Goal: Transaction & Acquisition: Book appointment/travel/reservation

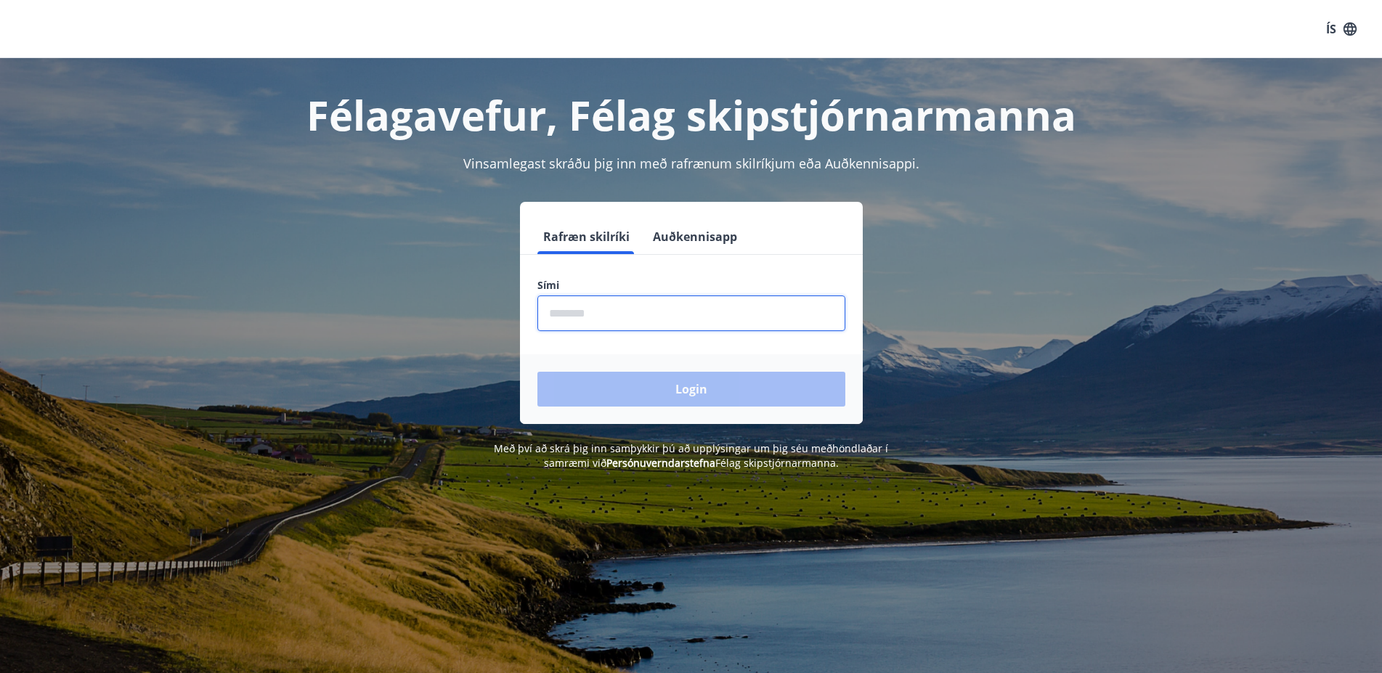
click at [546, 312] on input "phone" at bounding box center [691, 314] width 308 height 36
type input "*"
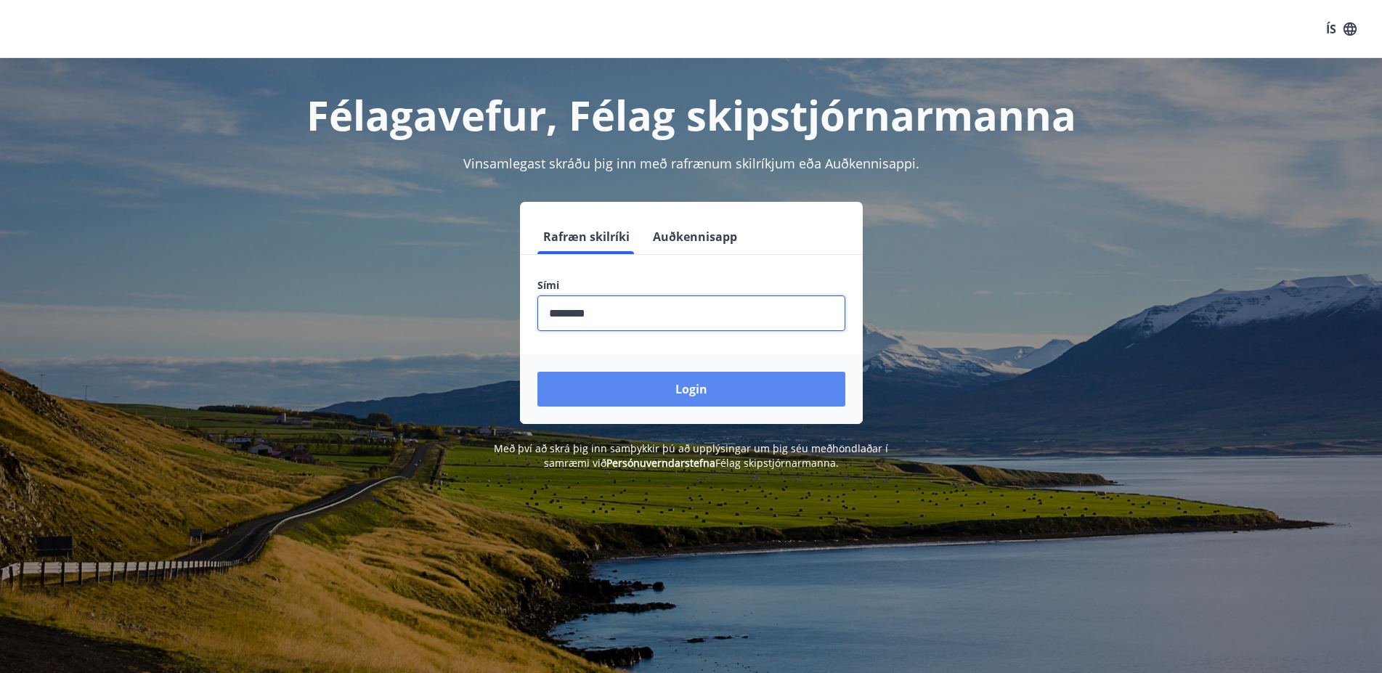
type input "********"
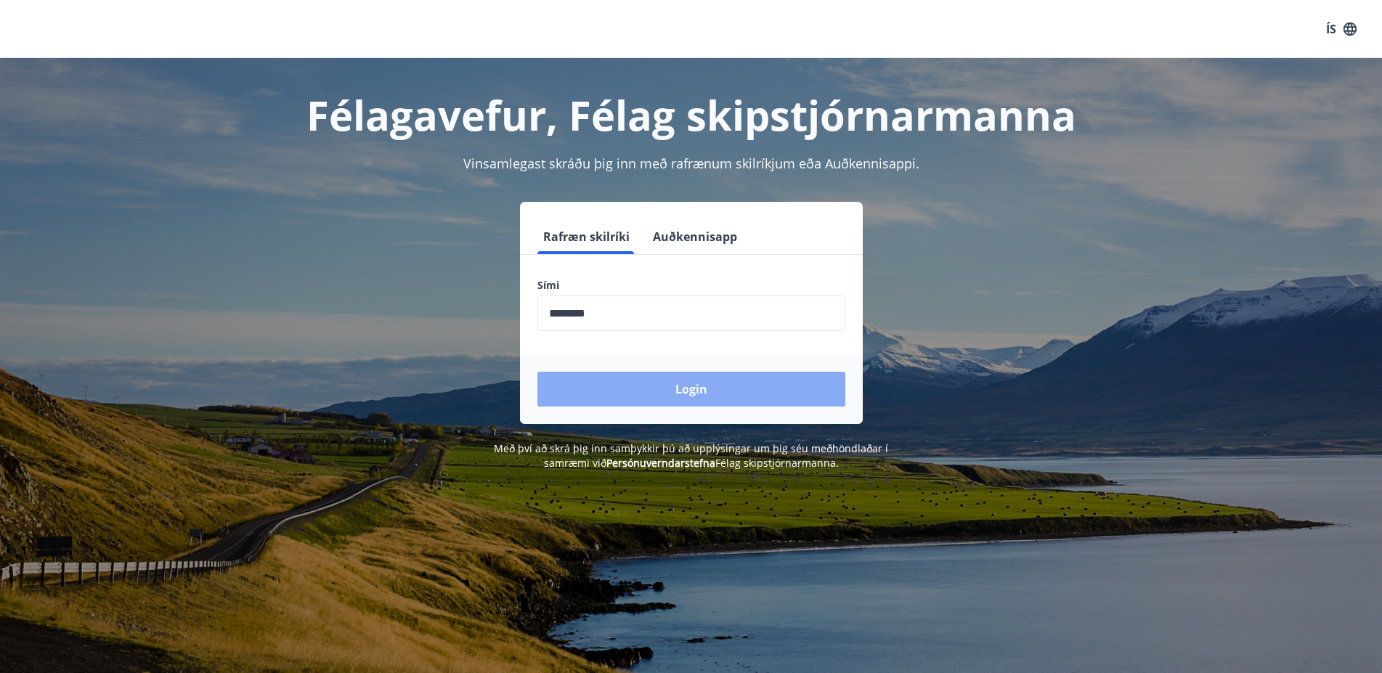
click at [672, 385] on button "Login" at bounding box center [691, 389] width 308 height 35
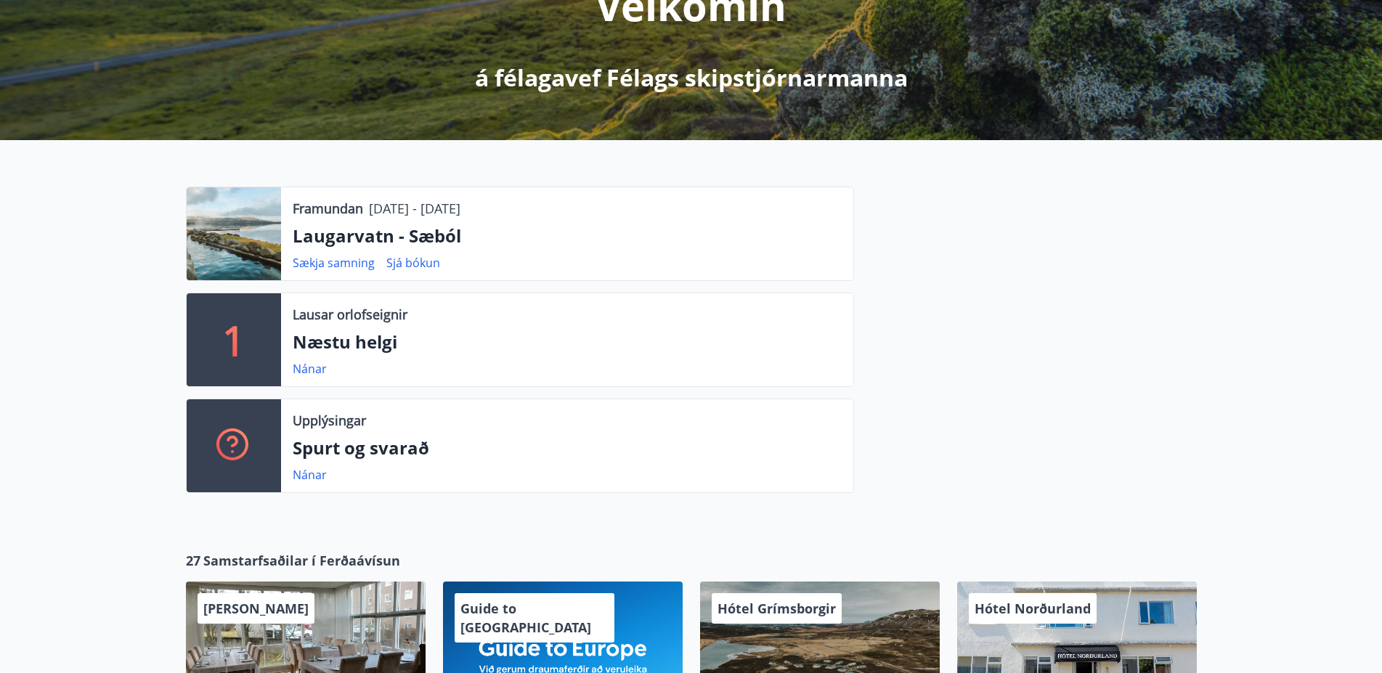
scroll to position [296, 0]
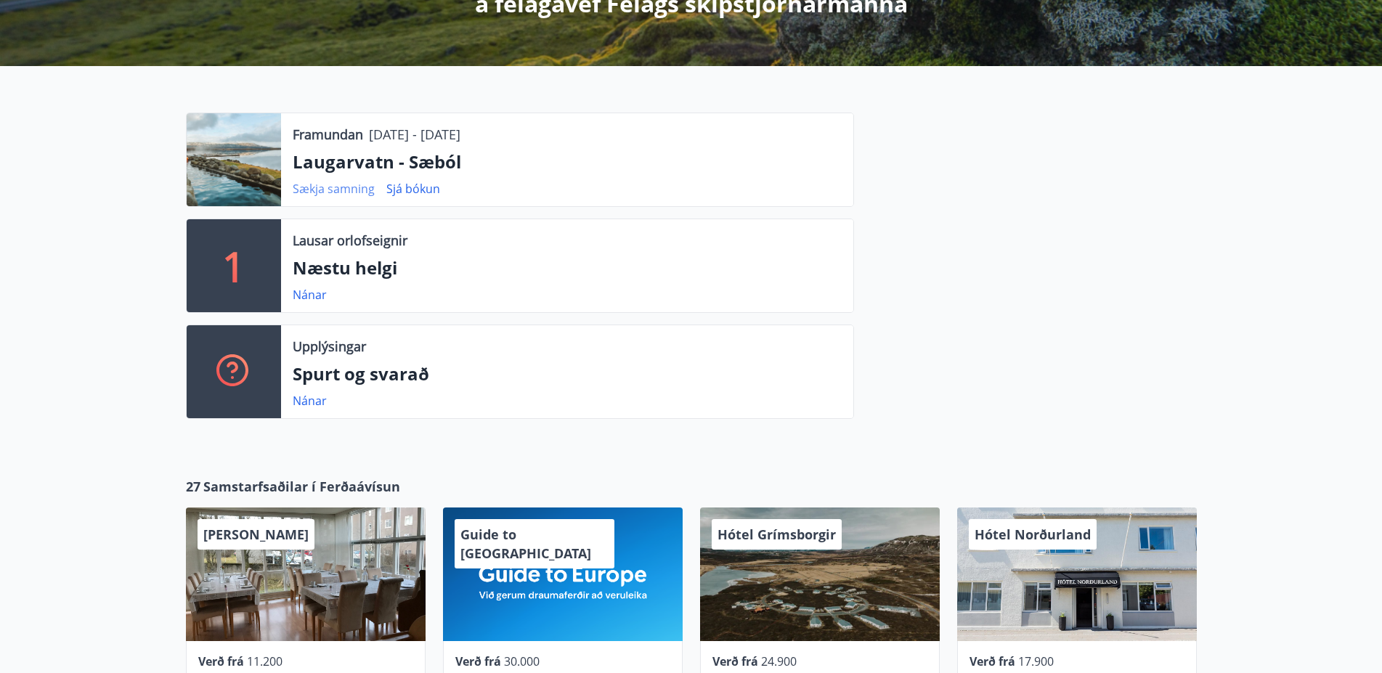
click at [339, 187] on link "Sækja samning" at bounding box center [334, 189] width 82 height 16
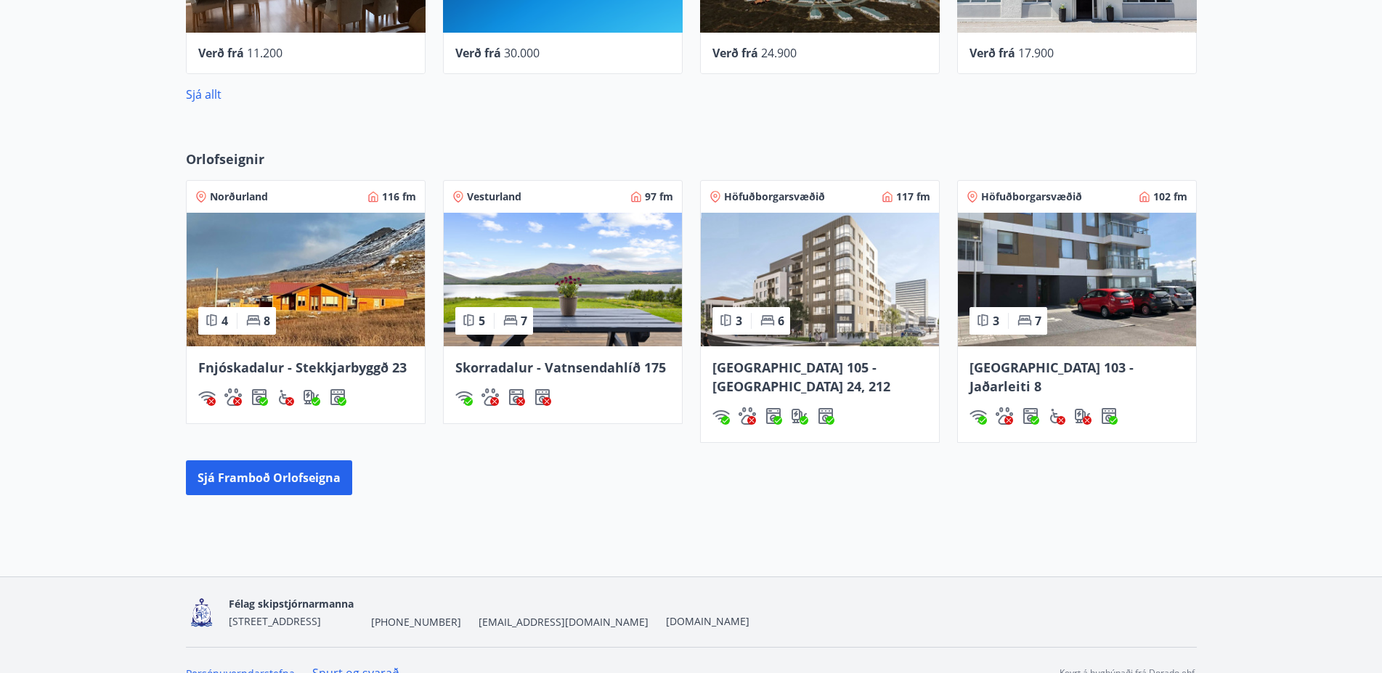
scroll to position [911, 0]
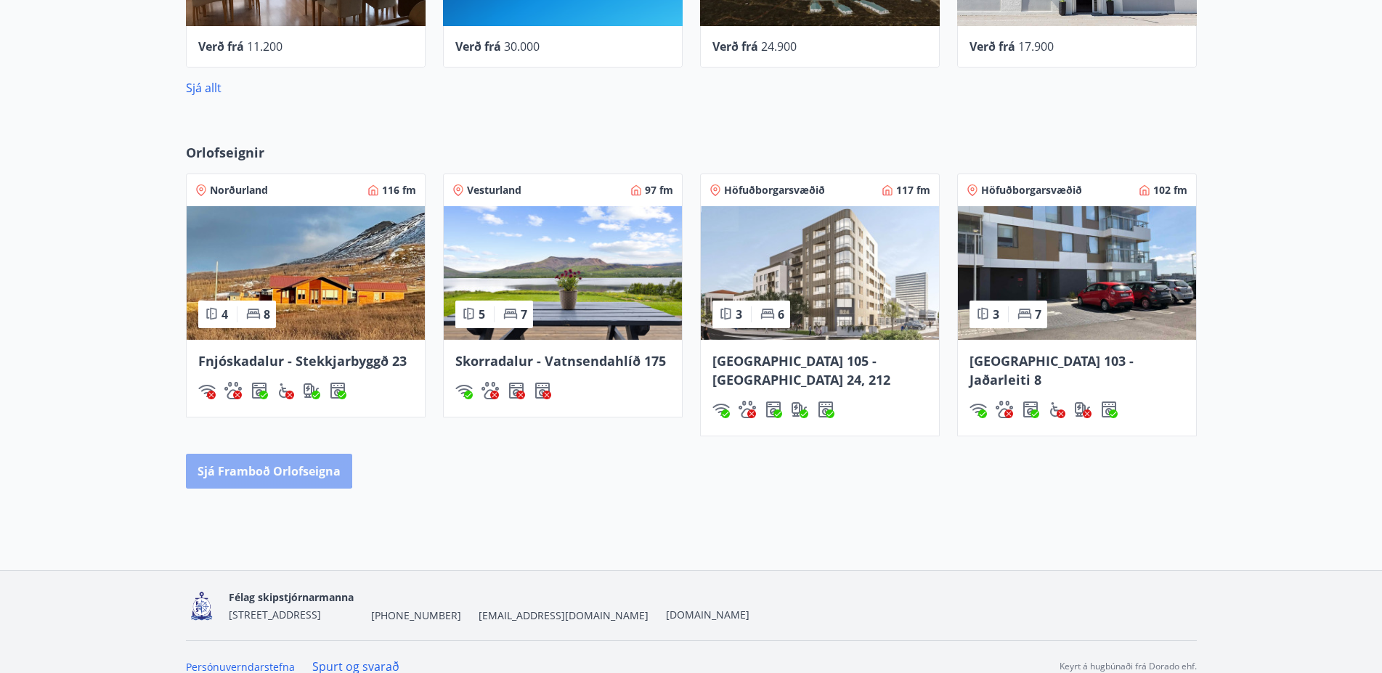
click at [255, 454] on button "Sjá framboð orlofseigna" at bounding box center [269, 471] width 166 height 35
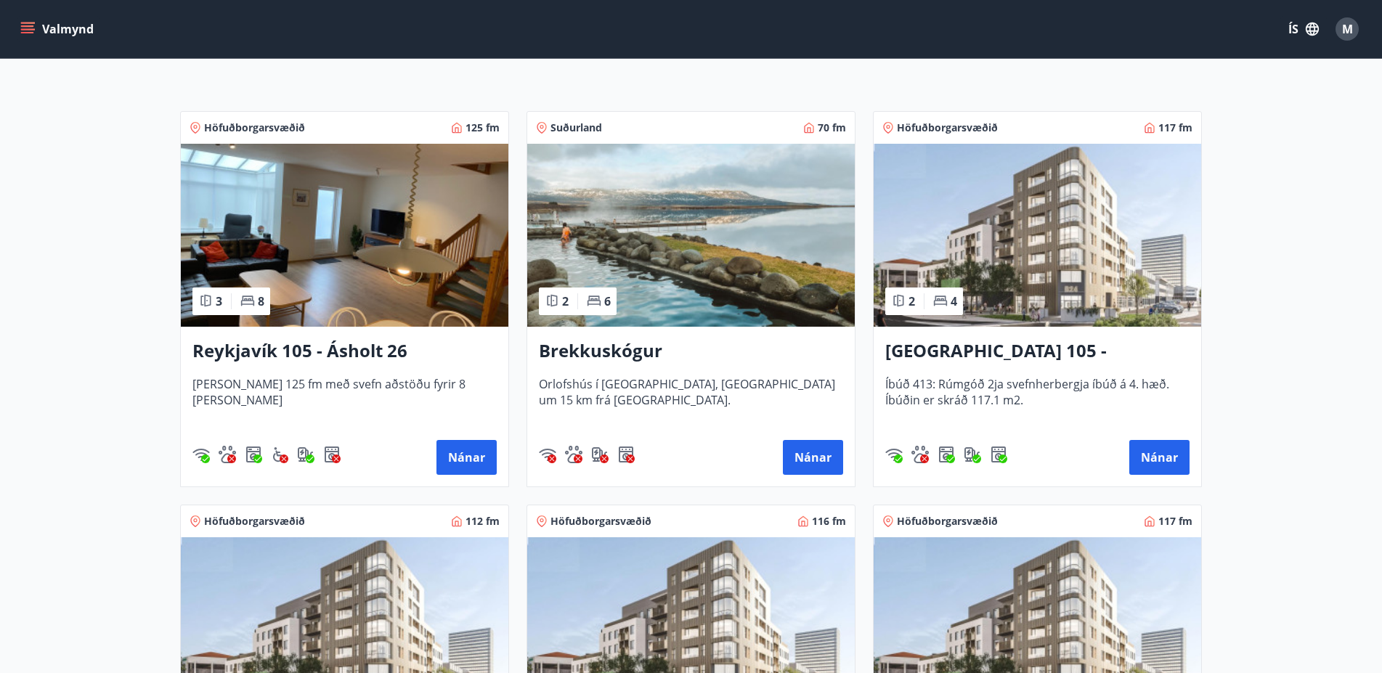
scroll to position [296, 0]
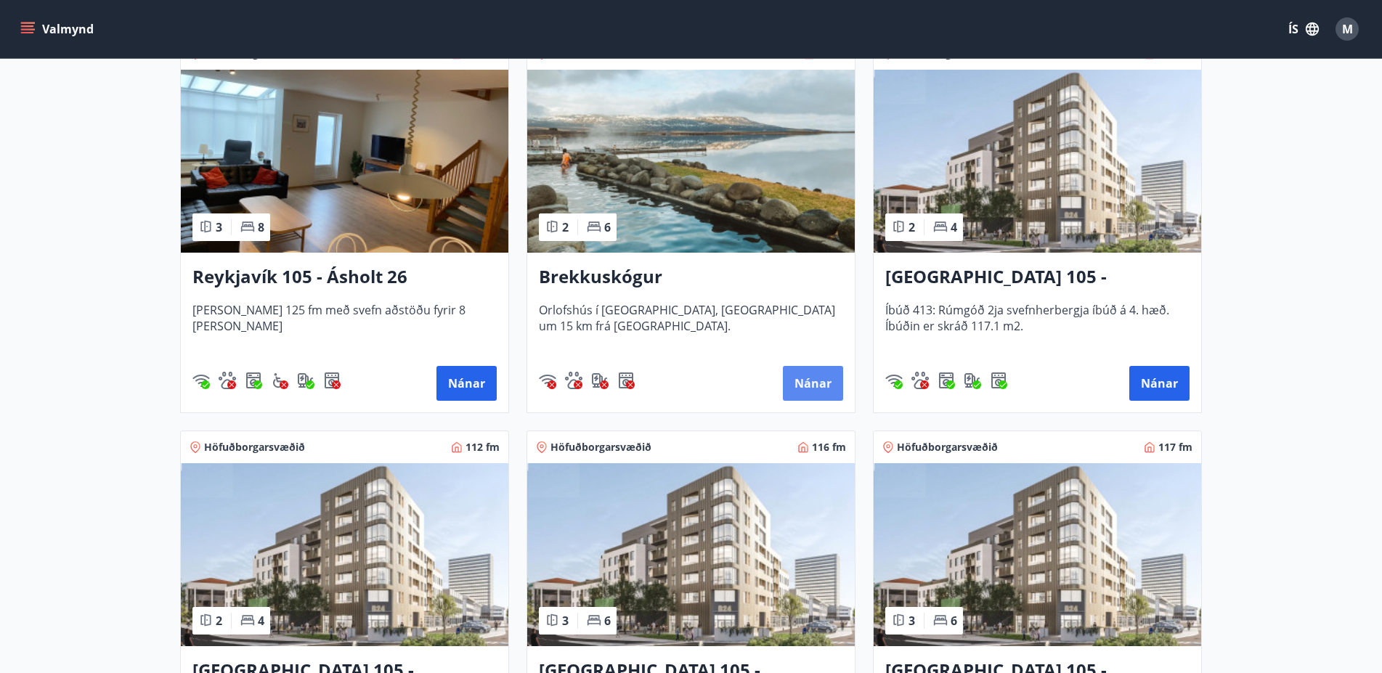
click at [813, 378] on button "Nánar" at bounding box center [813, 383] width 60 height 35
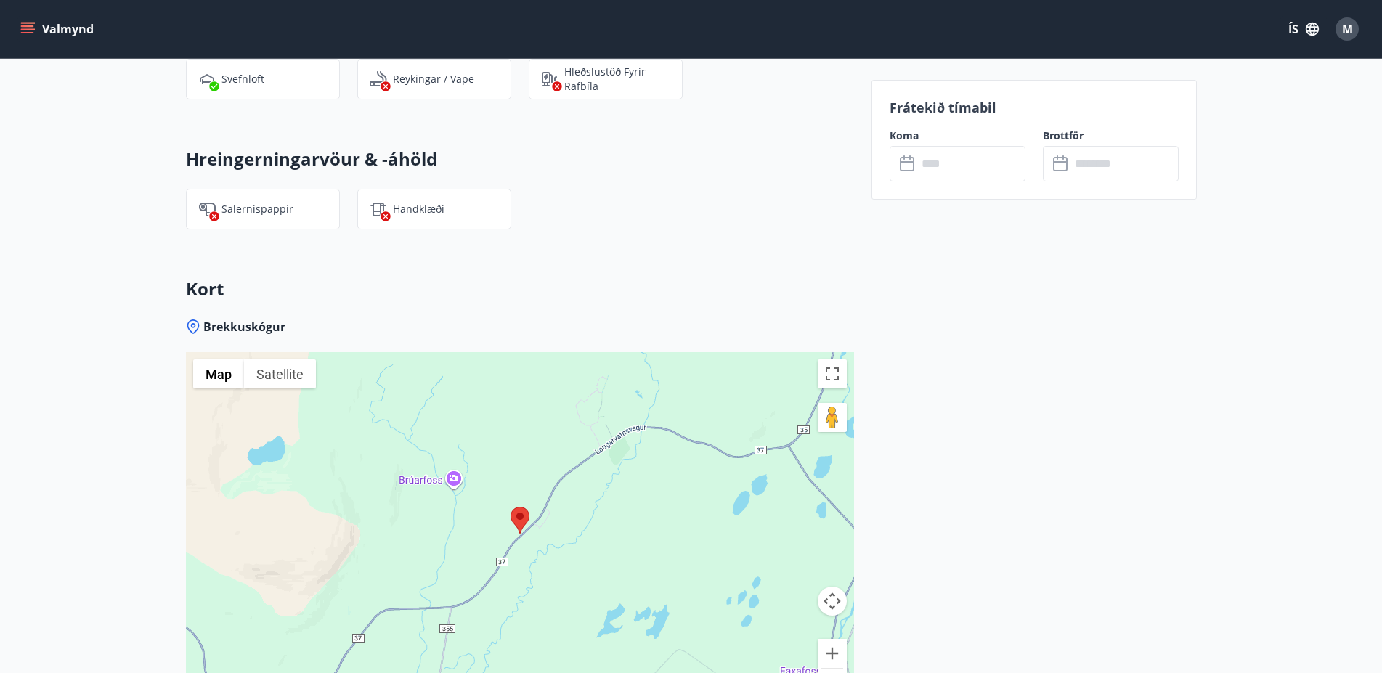
scroll to position [1628, 0]
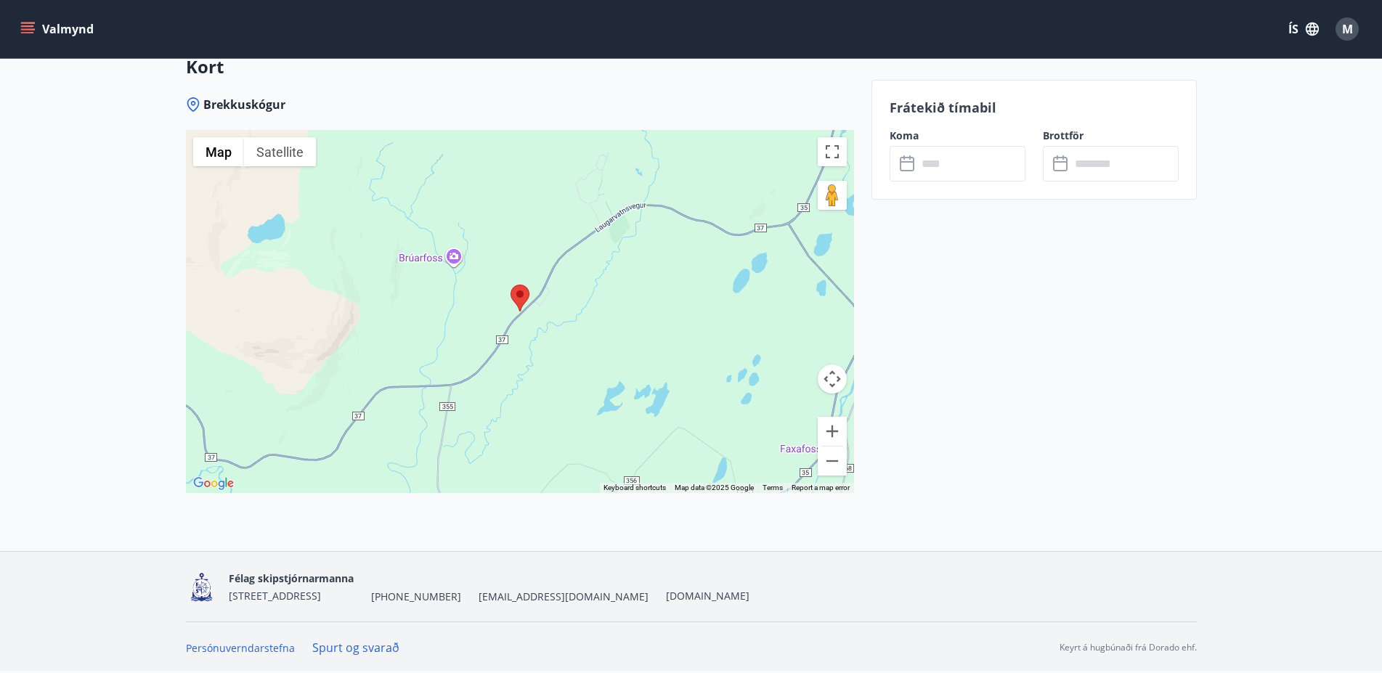
click at [535, 320] on div at bounding box center [520, 311] width 668 height 363
click at [832, 429] on button "Zoom in" at bounding box center [832, 431] width 29 height 29
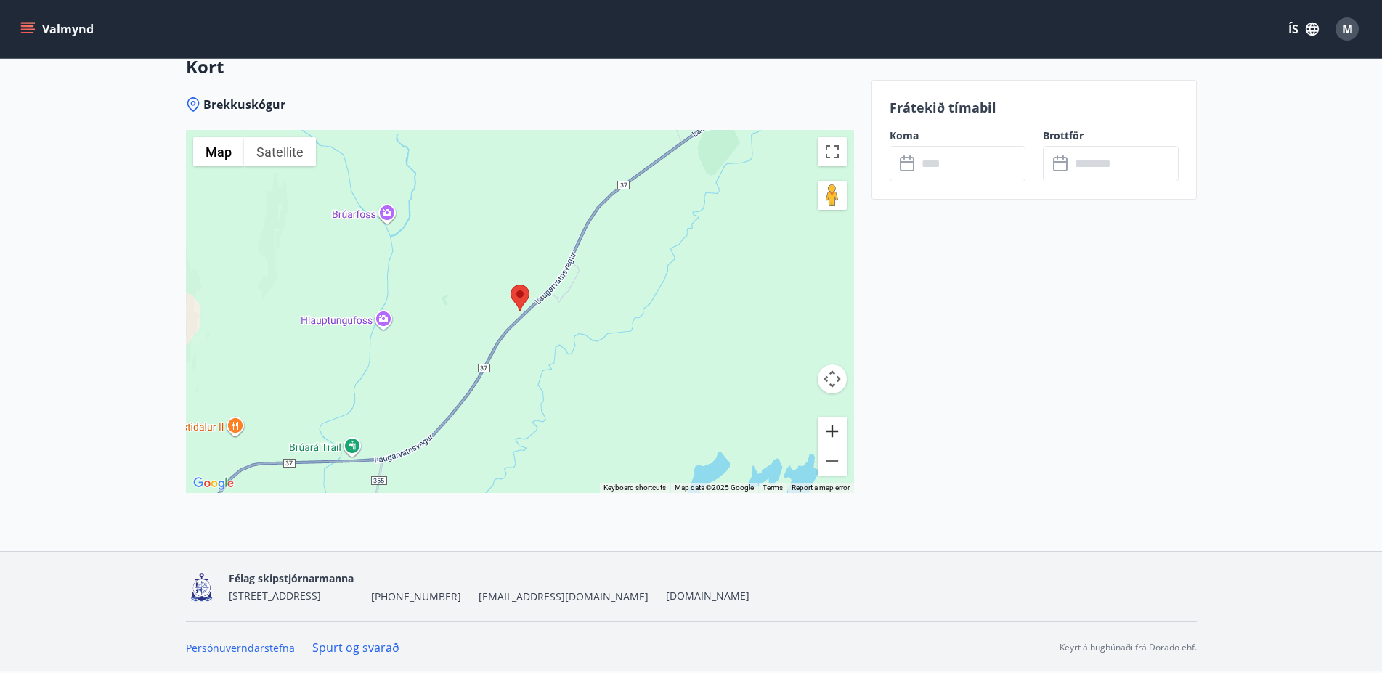
click at [832, 429] on button "Zoom in" at bounding box center [832, 431] width 29 height 29
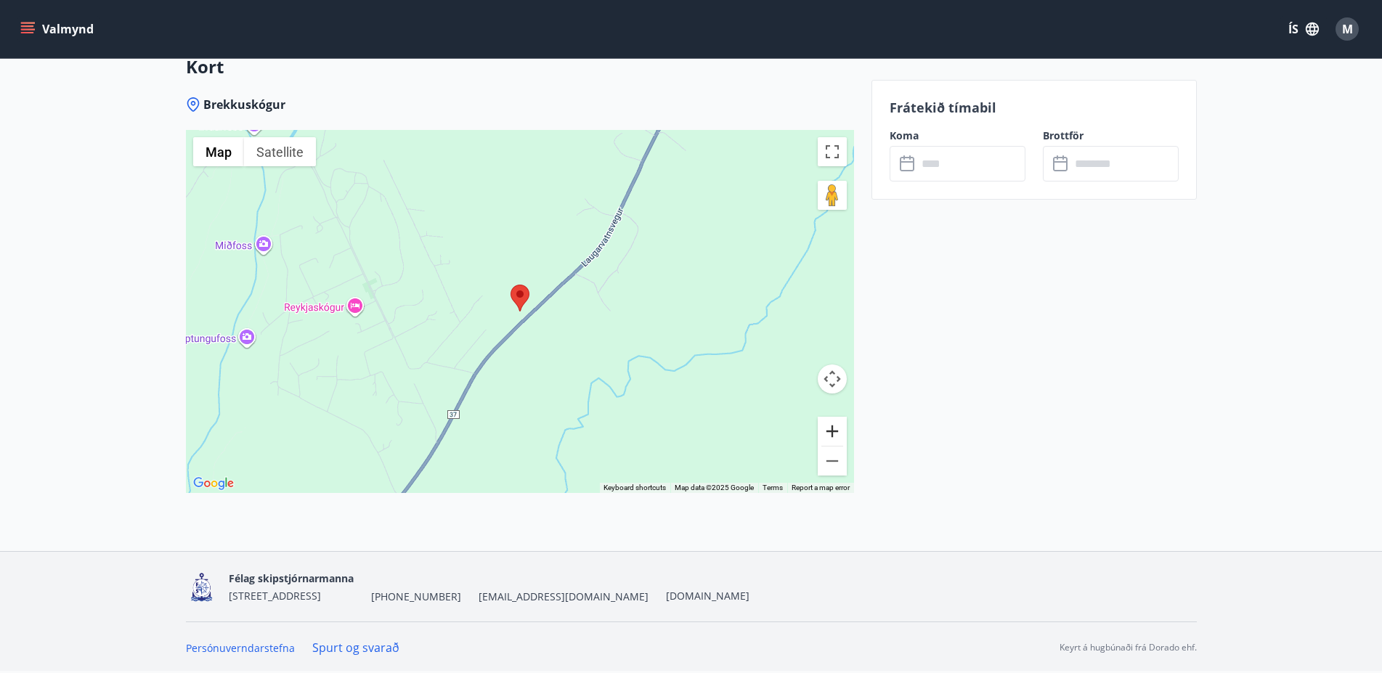
click at [832, 429] on button "Zoom in" at bounding box center [832, 431] width 29 height 29
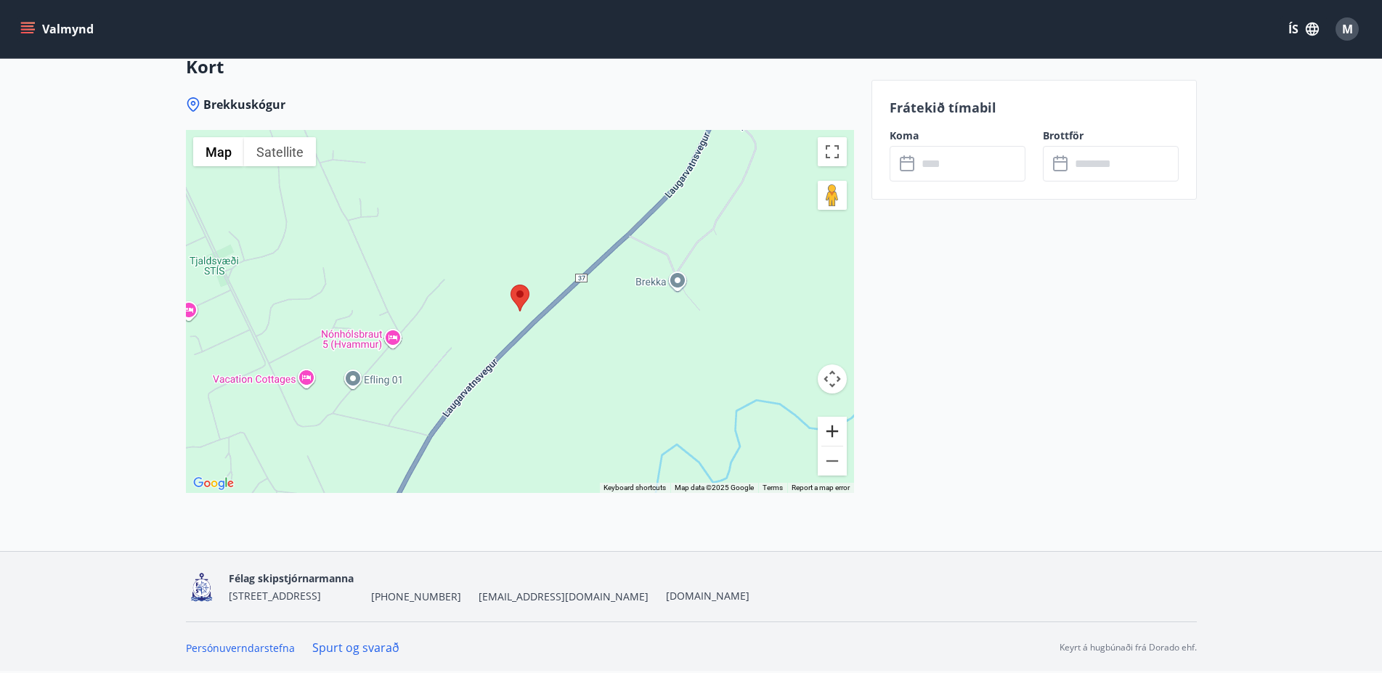
click at [832, 429] on button "Zoom in" at bounding box center [832, 431] width 29 height 29
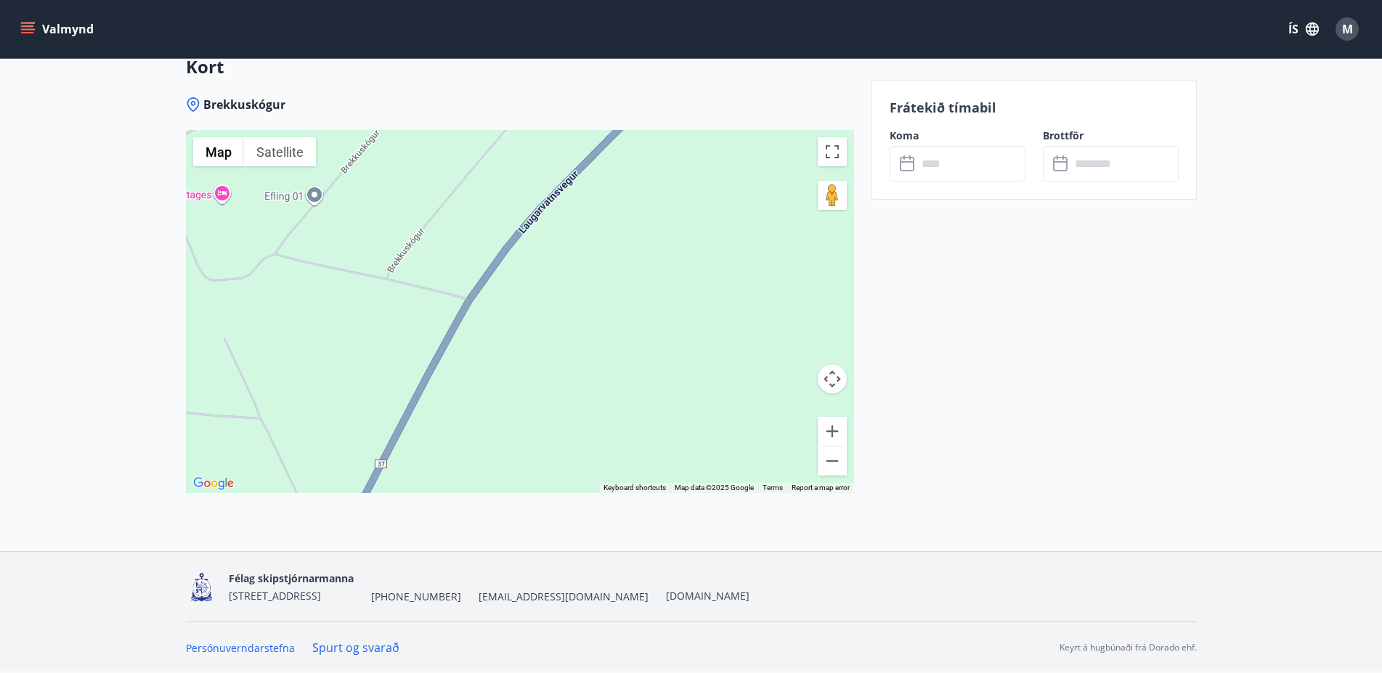
drag, startPoint x: 624, startPoint y: 394, endPoint x: 752, endPoint y: 131, distance: 292.3
click at [752, 131] on div at bounding box center [520, 311] width 668 height 363
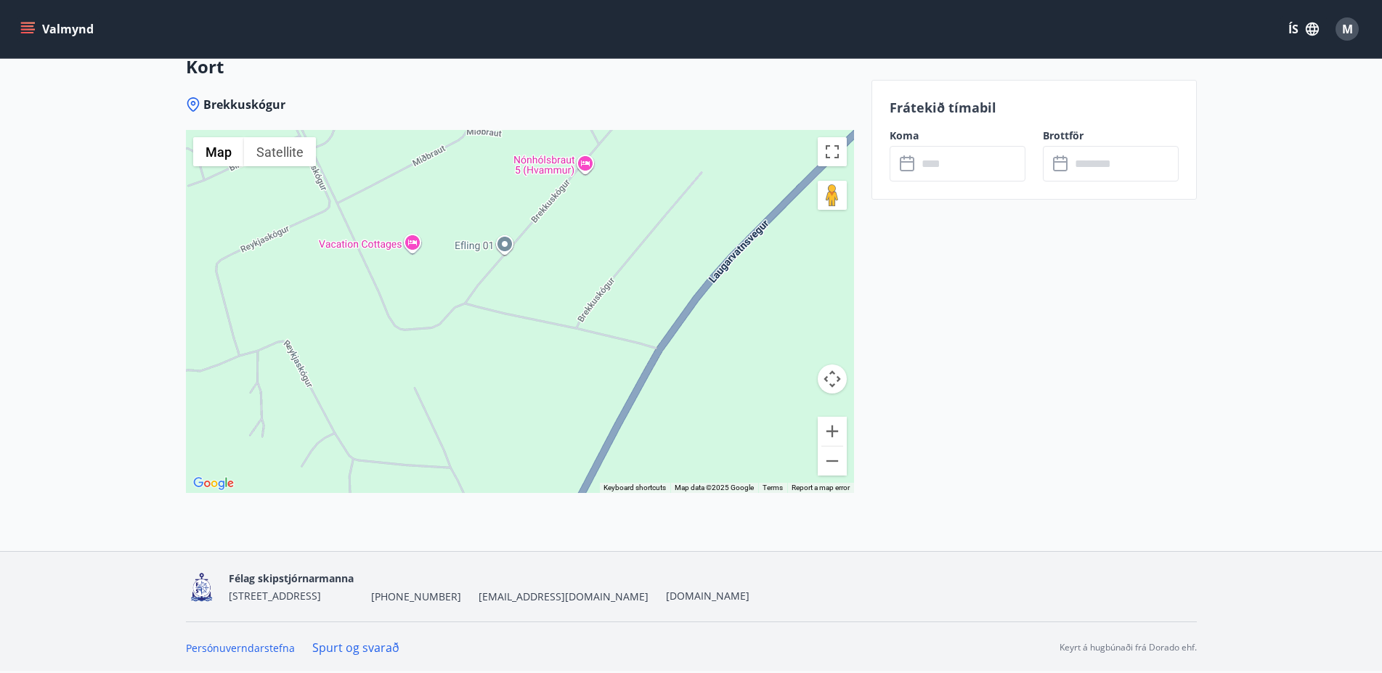
drag, startPoint x: 531, startPoint y: 360, endPoint x: 726, endPoint y: 410, distance: 201.2
click at [726, 410] on div at bounding box center [520, 311] width 668 height 363
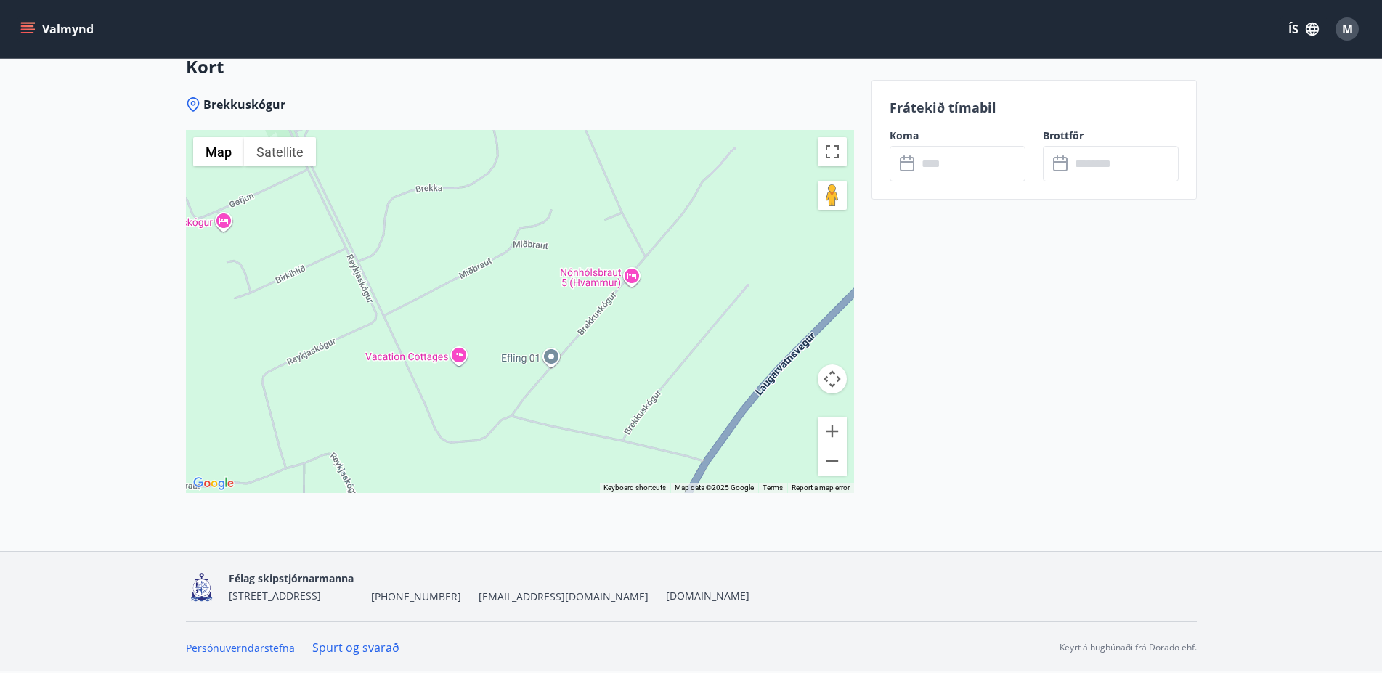
drag, startPoint x: 464, startPoint y: 202, endPoint x: 505, endPoint y: 317, distance: 122.7
click at [505, 317] on div at bounding box center [520, 311] width 668 height 363
click at [834, 458] on button "Zoom out" at bounding box center [832, 461] width 29 height 29
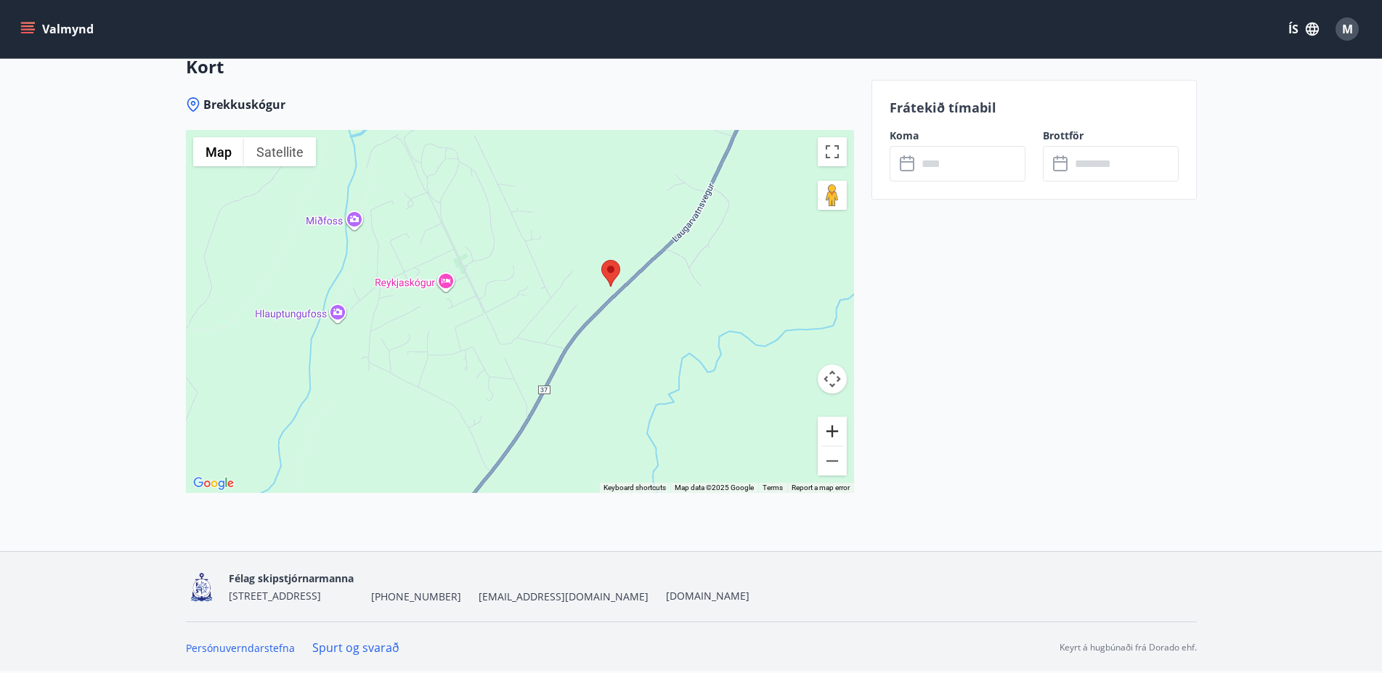
click at [835, 429] on button "Zoom in" at bounding box center [832, 431] width 29 height 29
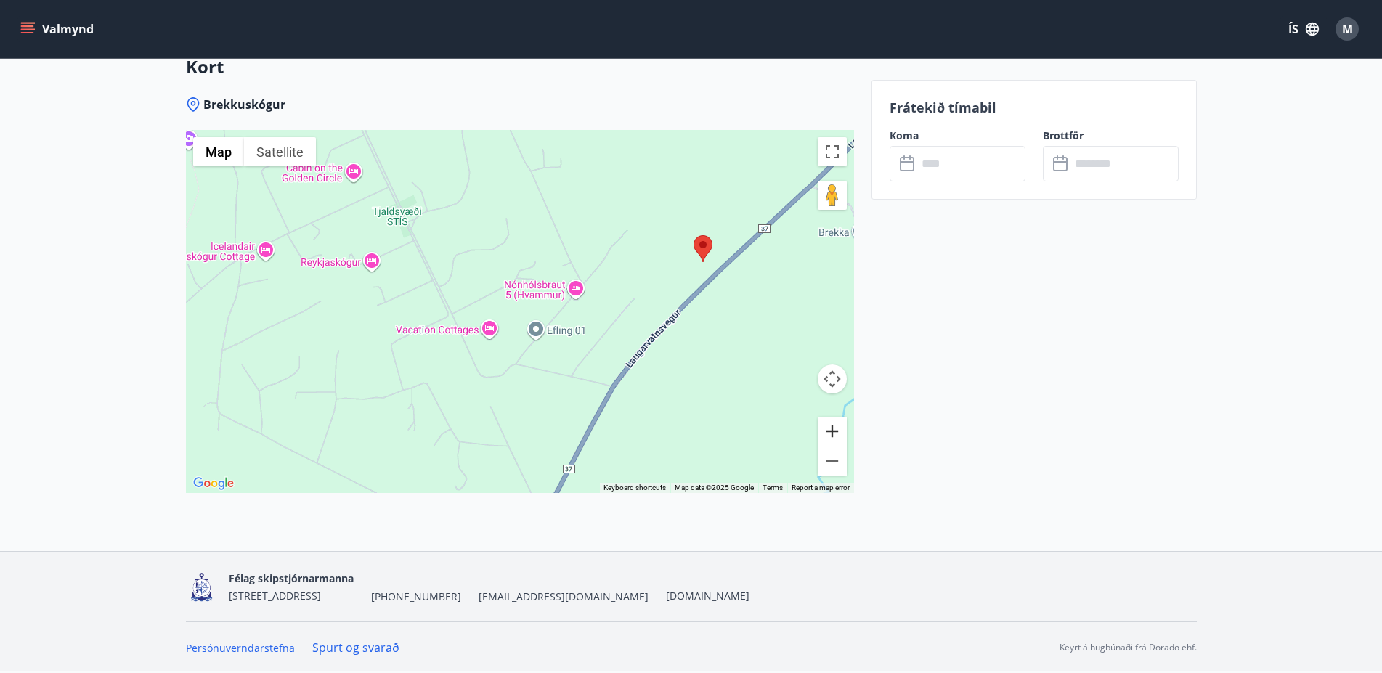
click at [835, 429] on button "Zoom in" at bounding box center [832, 431] width 29 height 29
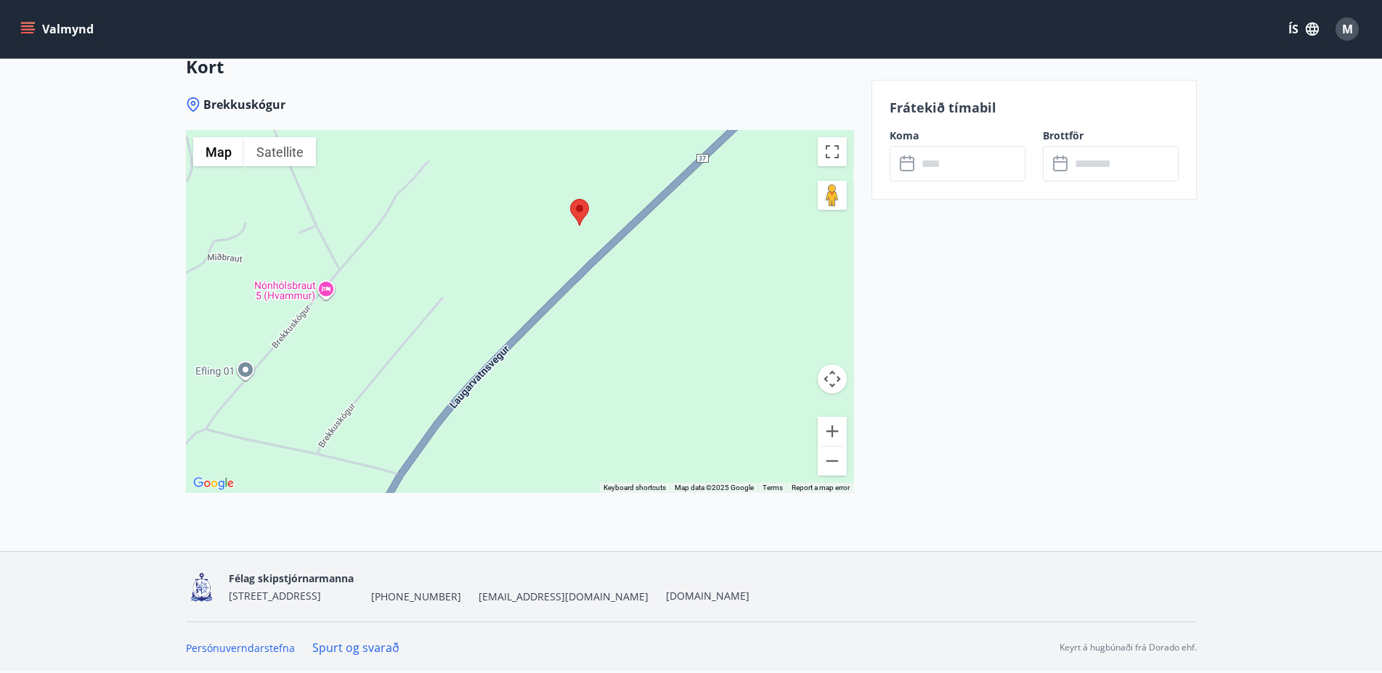
drag, startPoint x: 795, startPoint y: 255, endPoint x: 483, endPoint y: 291, distance: 314.4
click at [483, 291] on div at bounding box center [520, 311] width 668 height 363
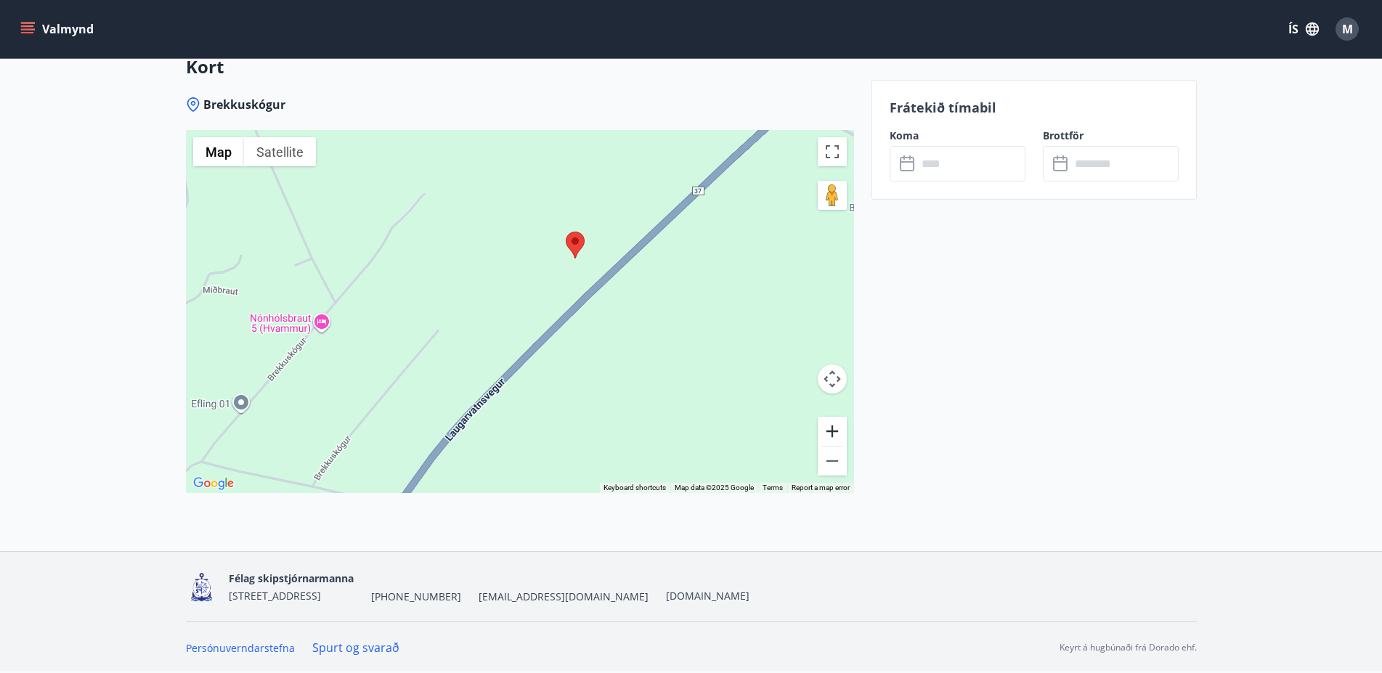
click at [827, 427] on button "Zoom in" at bounding box center [832, 431] width 29 height 29
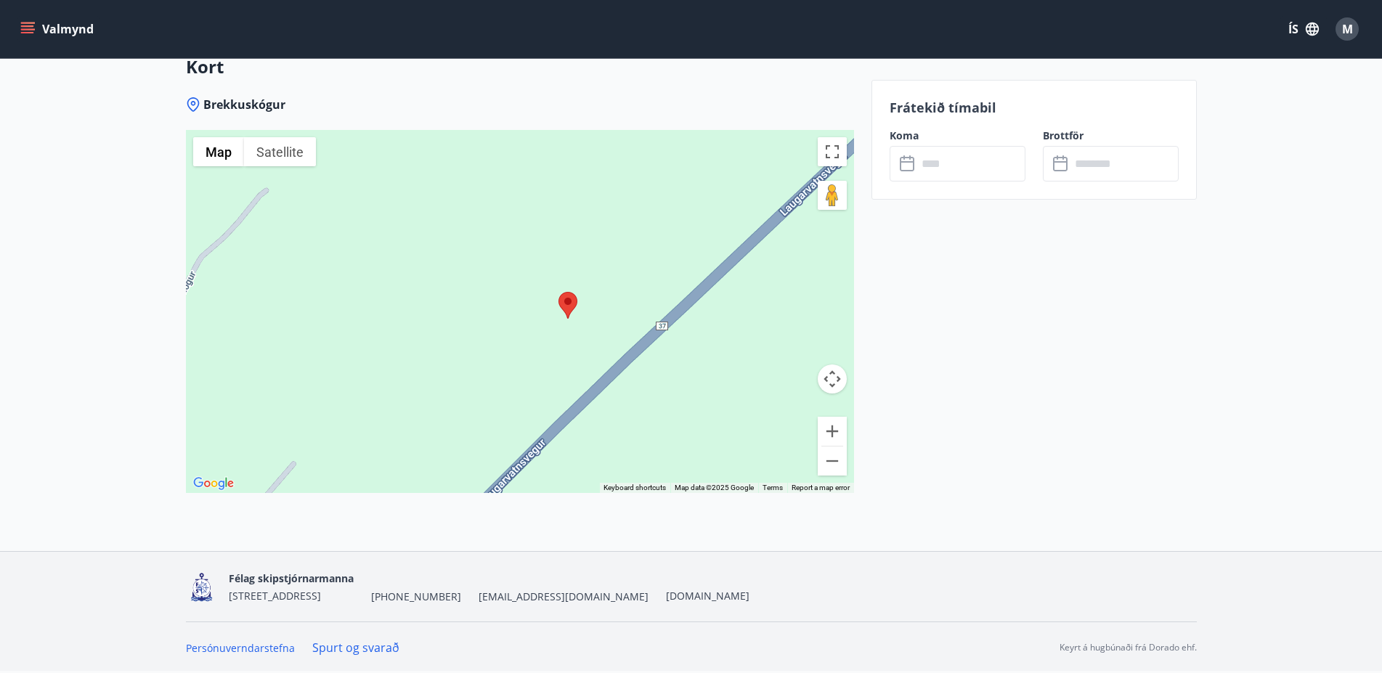
drag, startPoint x: 740, startPoint y: 331, endPoint x: 706, endPoint y: 393, distance: 70.5
click at [715, 398] on div at bounding box center [520, 311] width 668 height 363
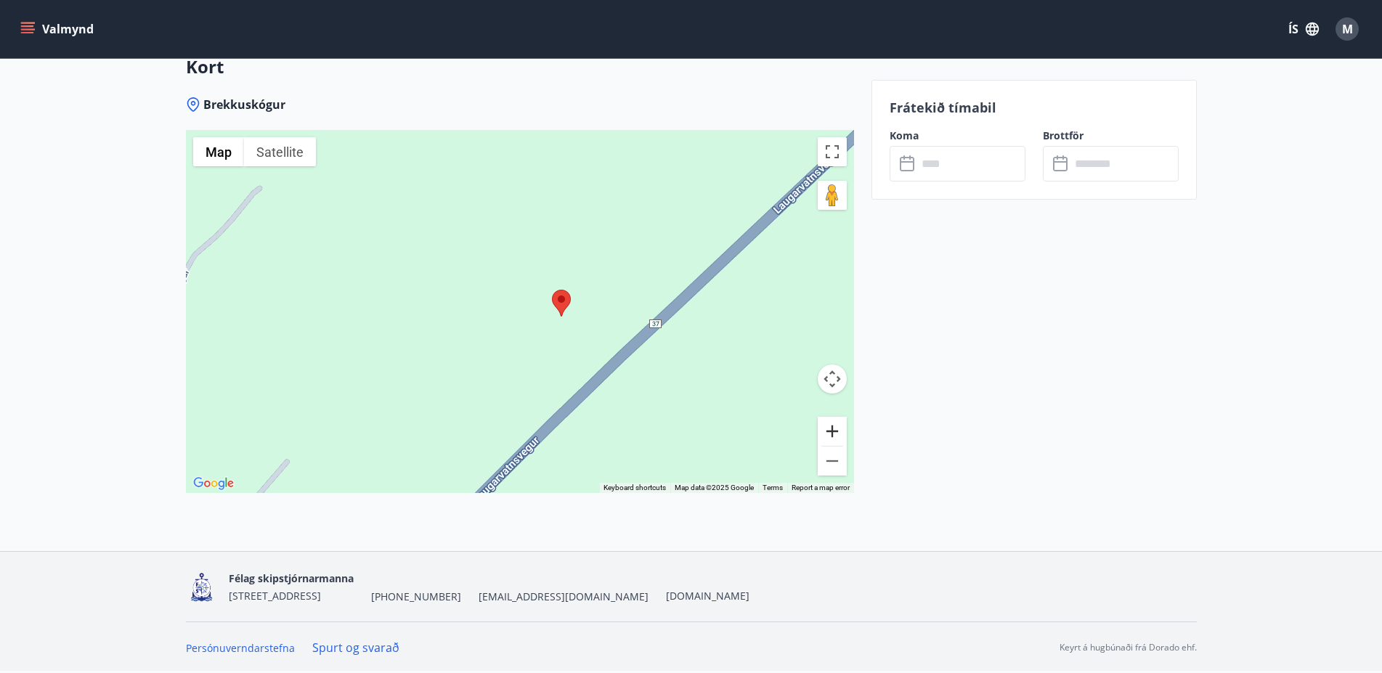
click at [834, 428] on button "Zoom in" at bounding box center [832, 431] width 29 height 29
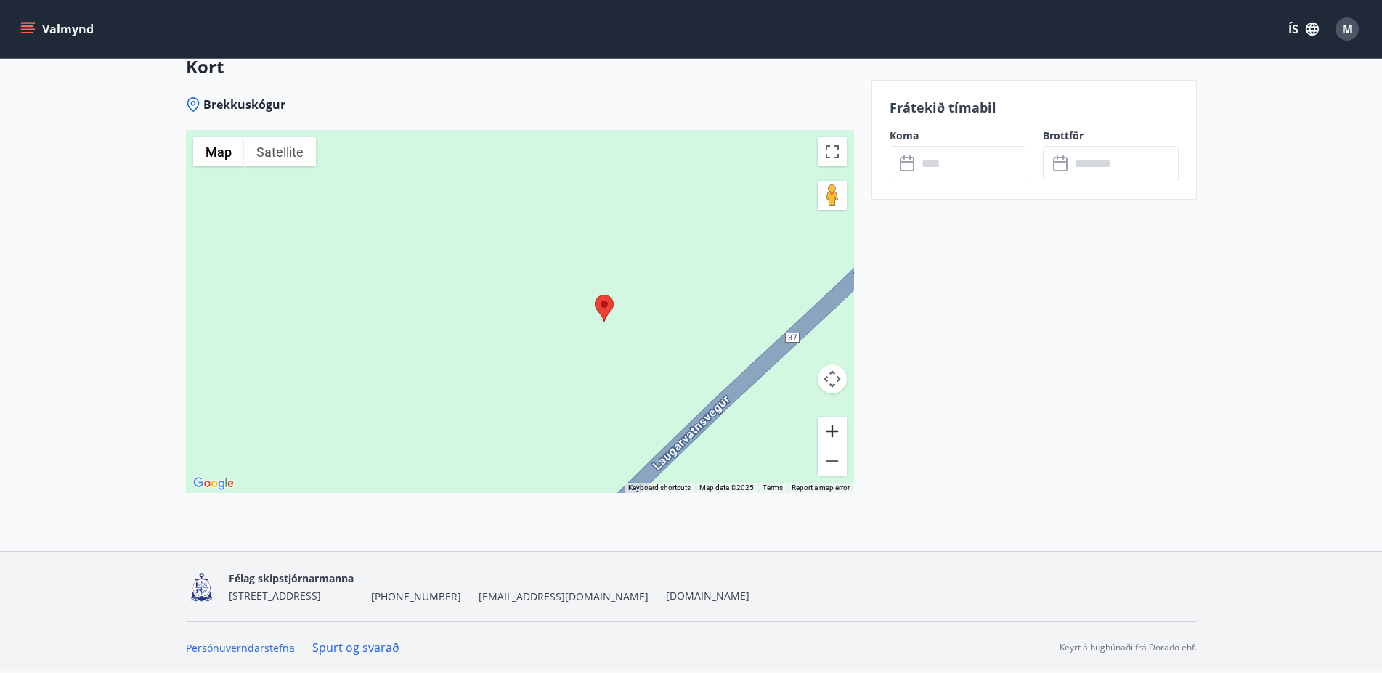
click at [834, 428] on button "Zoom in" at bounding box center [832, 431] width 29 height 29
click at [830, 463] on button "Zoom out" at bounding box center [832, 461] width 29 height 29
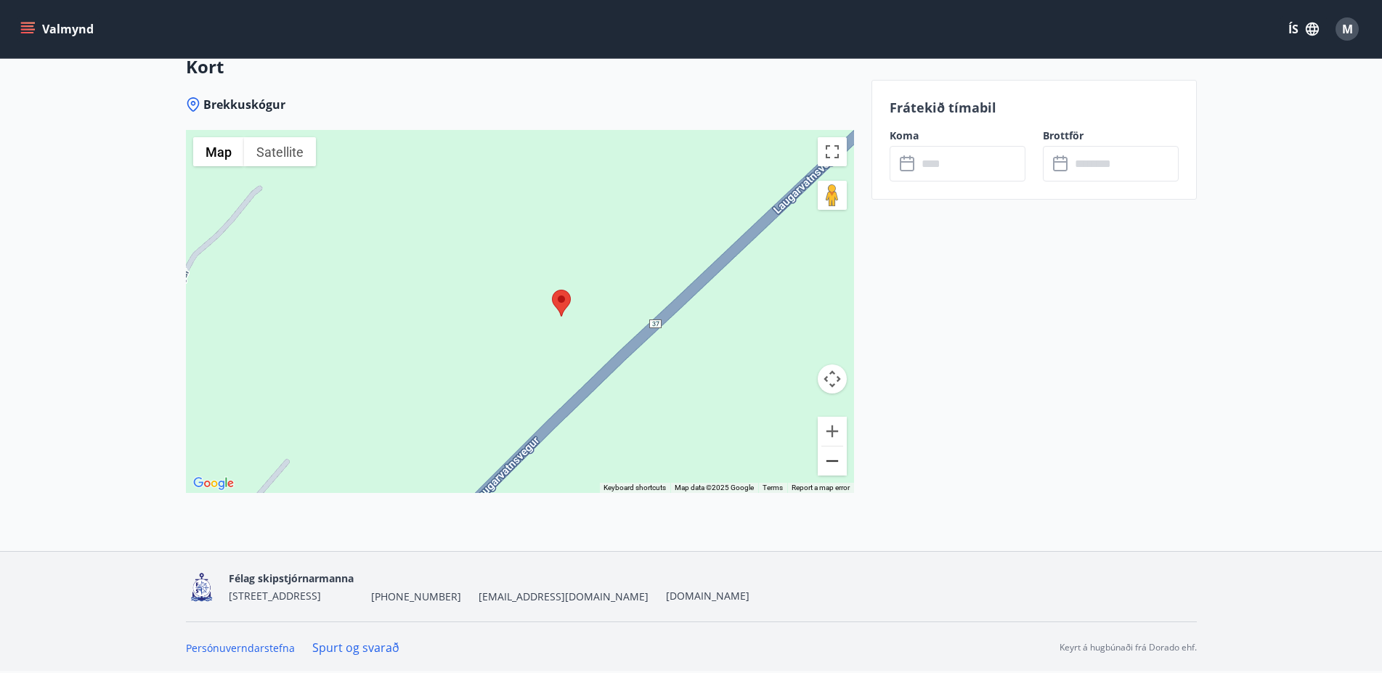
click at [830, 463] on button "Zoom out" at bounding box center [832, 461] width 29 height 29
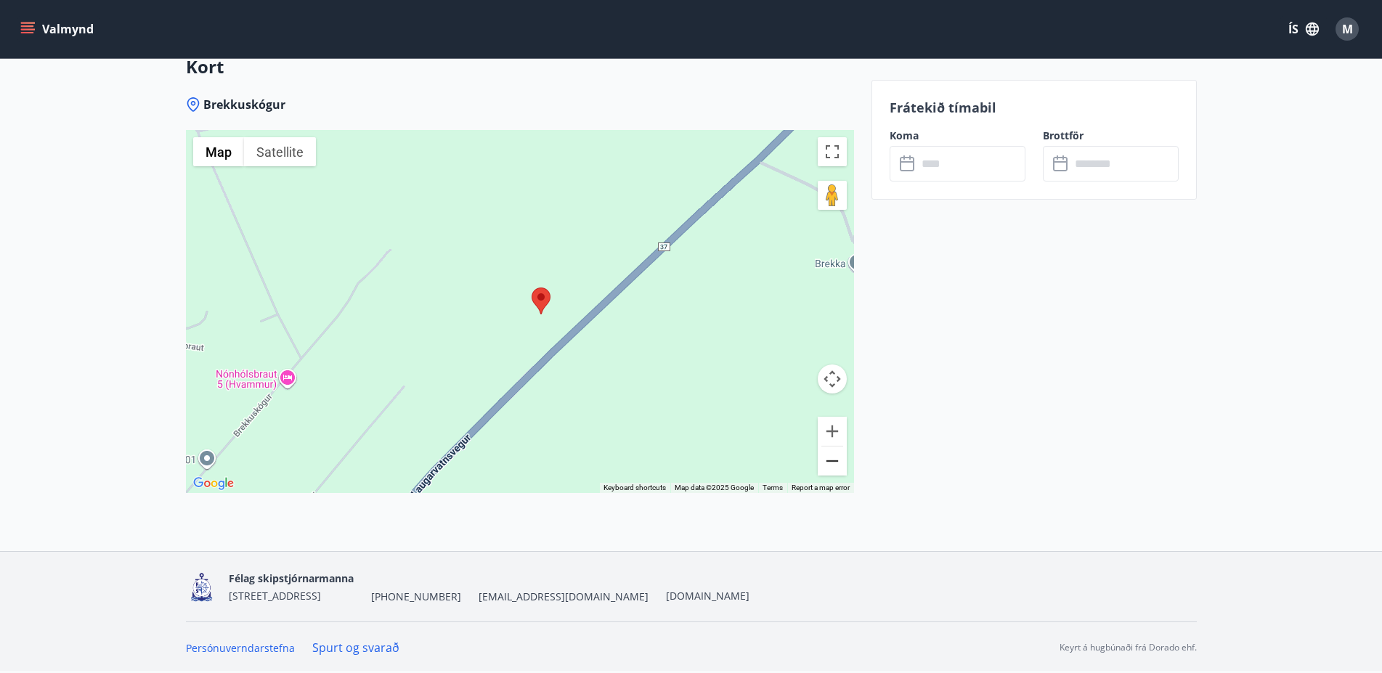
click at [830, 463] on button "Zoom out" at bounding box center [832, 461] width 29 height 29
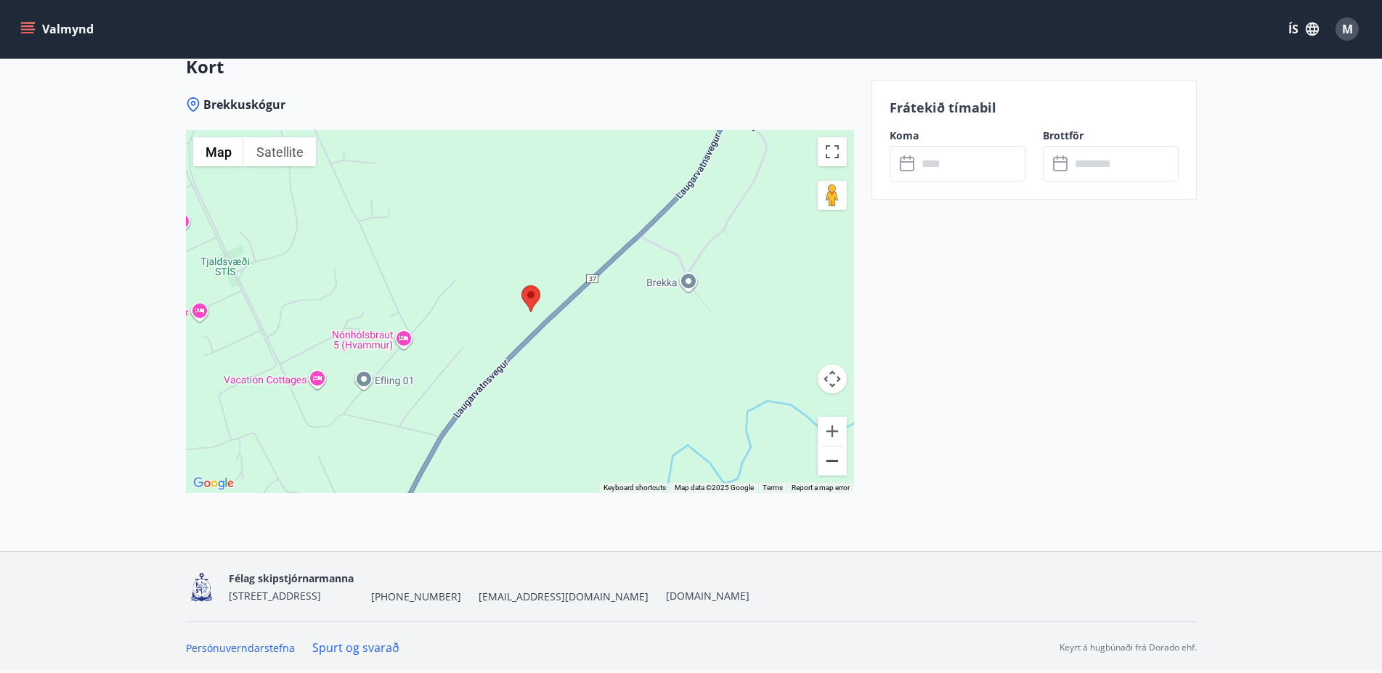
click at [830, 463] on button "Zoom out" at bounding box center [832, 461] width 29 height 29
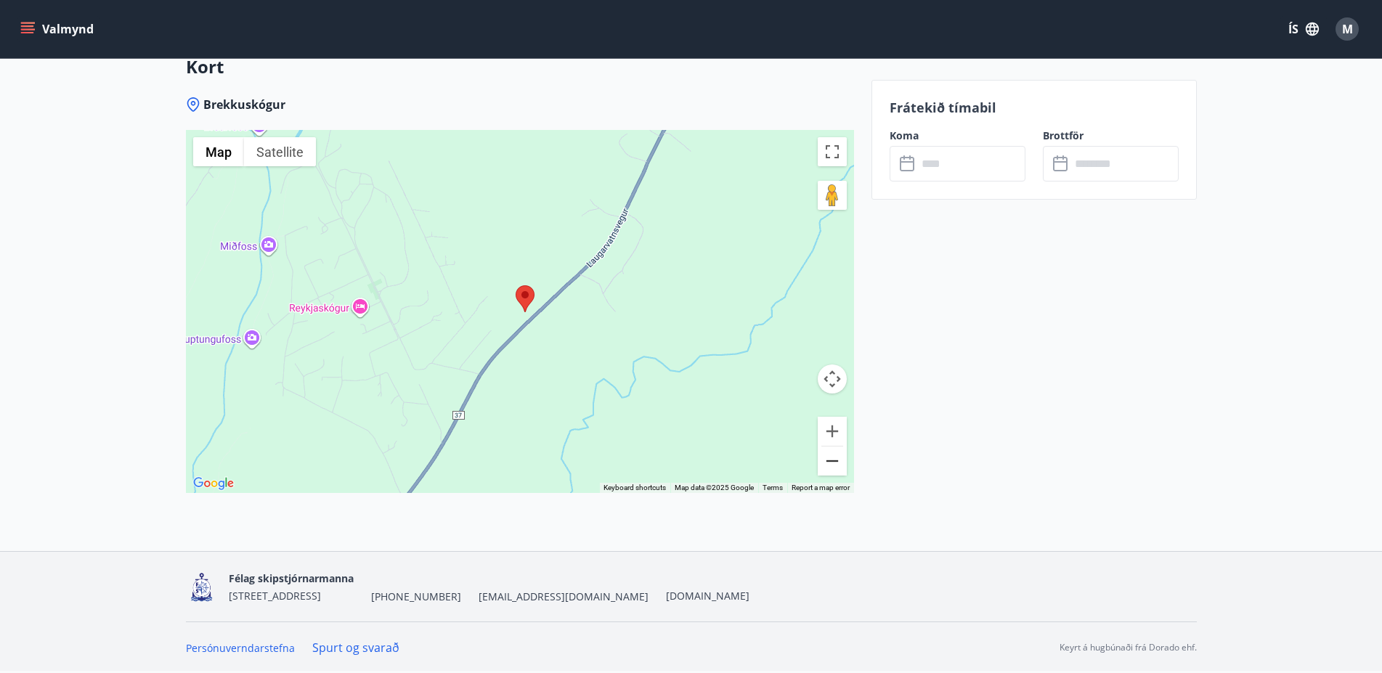
click at [830, 463] on button "Zoom out" at bounding box center [832, 461] width 29 height 29
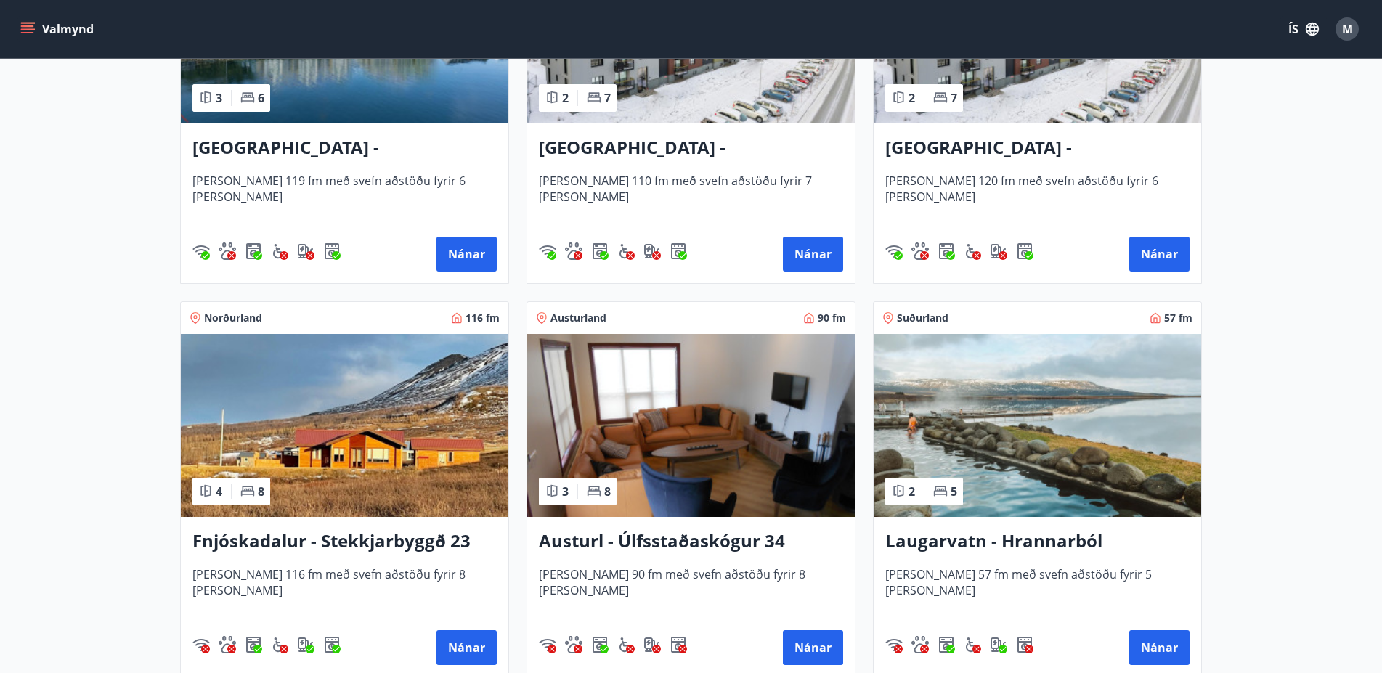
scroll to position [2074, 0]
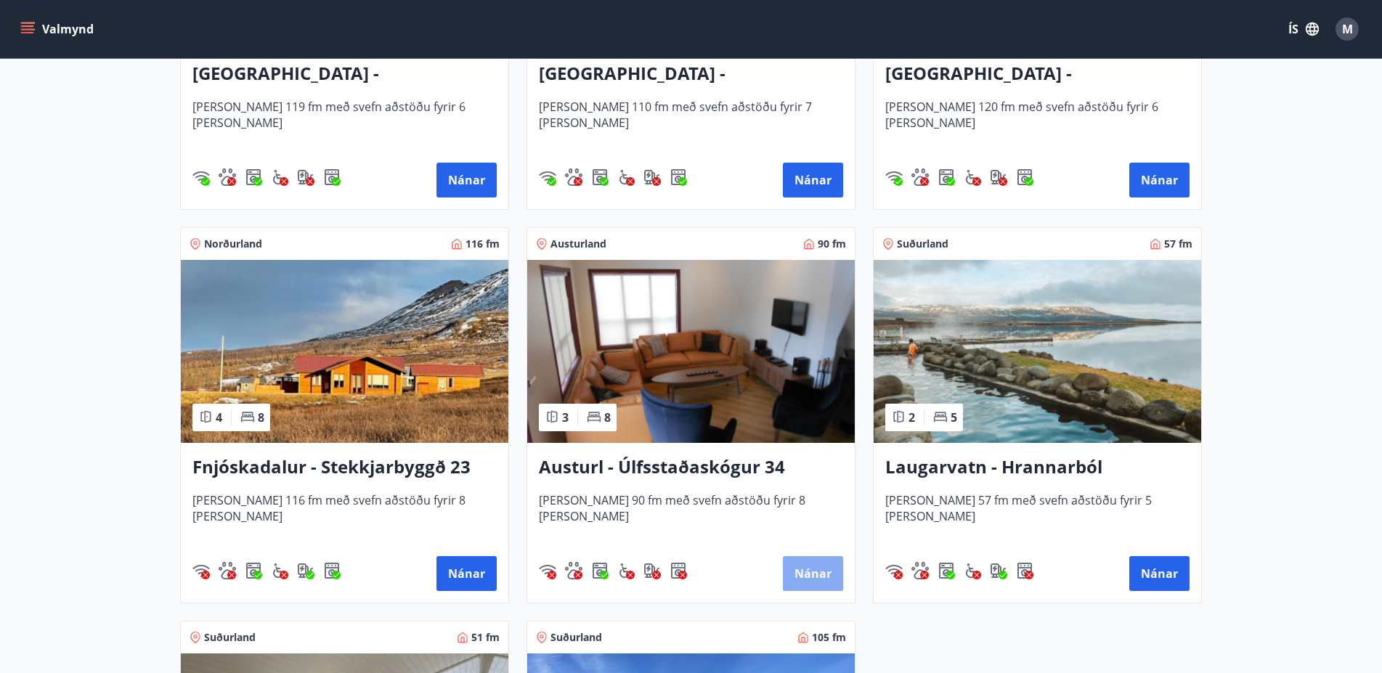
click at [807, 571] on button "Nánar" at bounding box center [813, 573] width 60 height 35
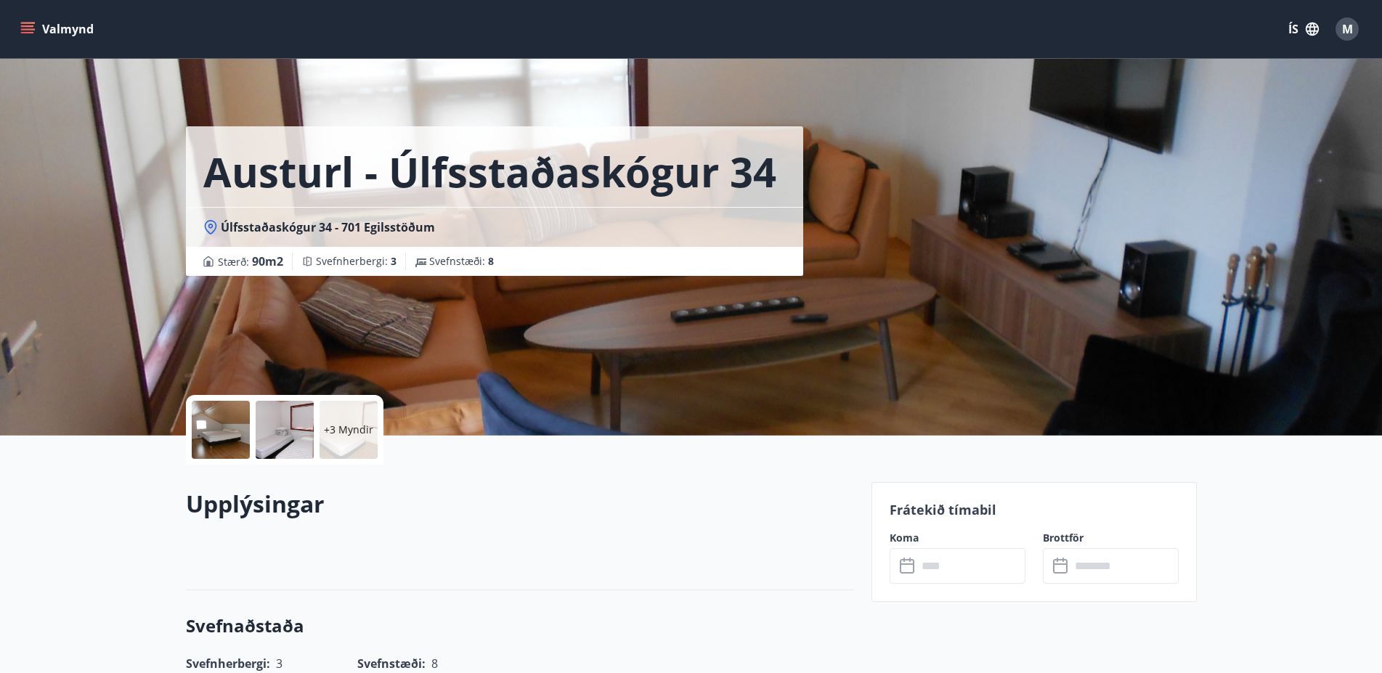
click at [211, 427] on div at bounding box center [221, 430] width 58 height 58
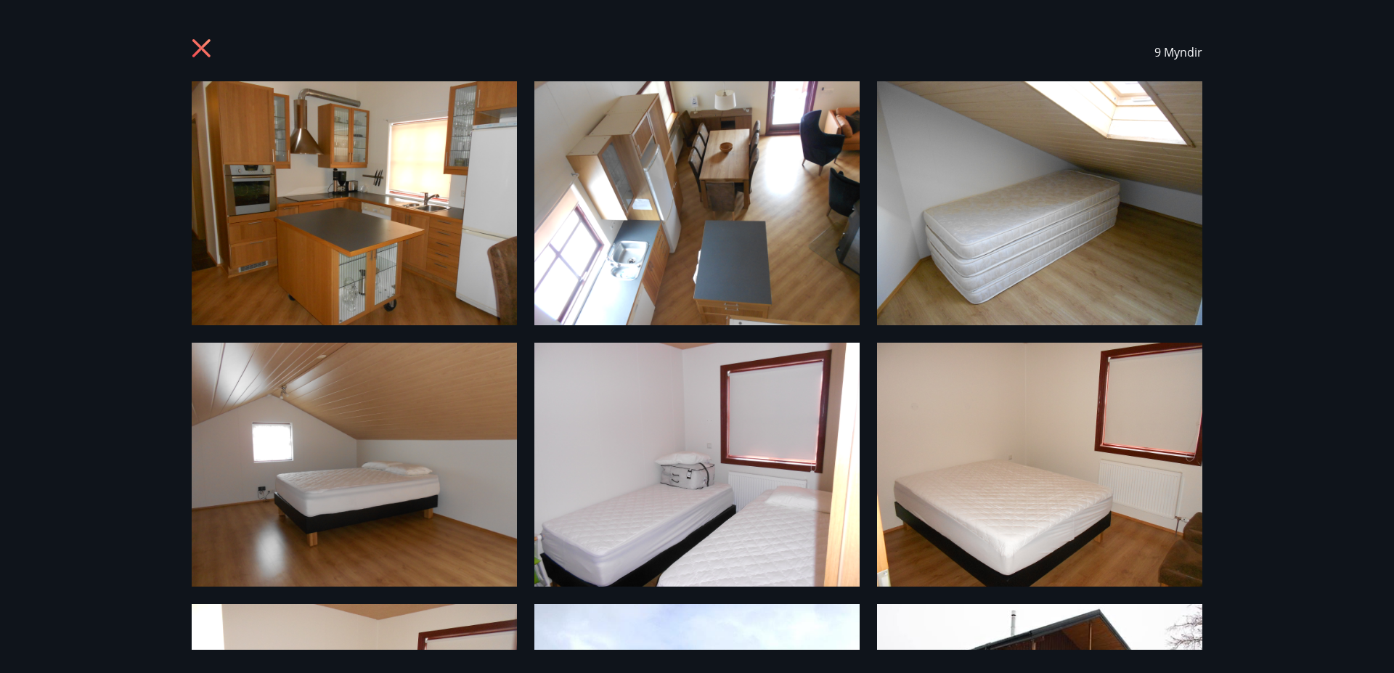
click at [364, 172] on img at bounding box center [354, 203] width 325 height 244
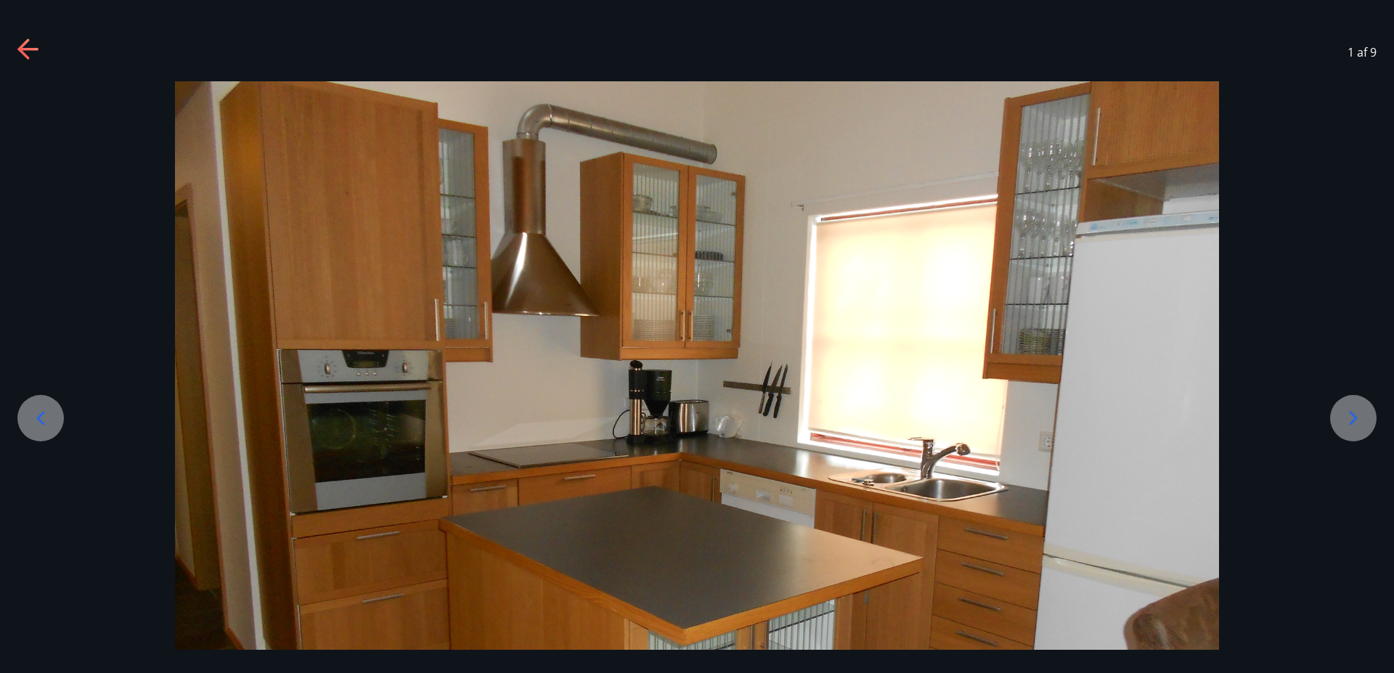
click at [1349, 415] on icon at bounding box center [1353, 418] width 23 height 23
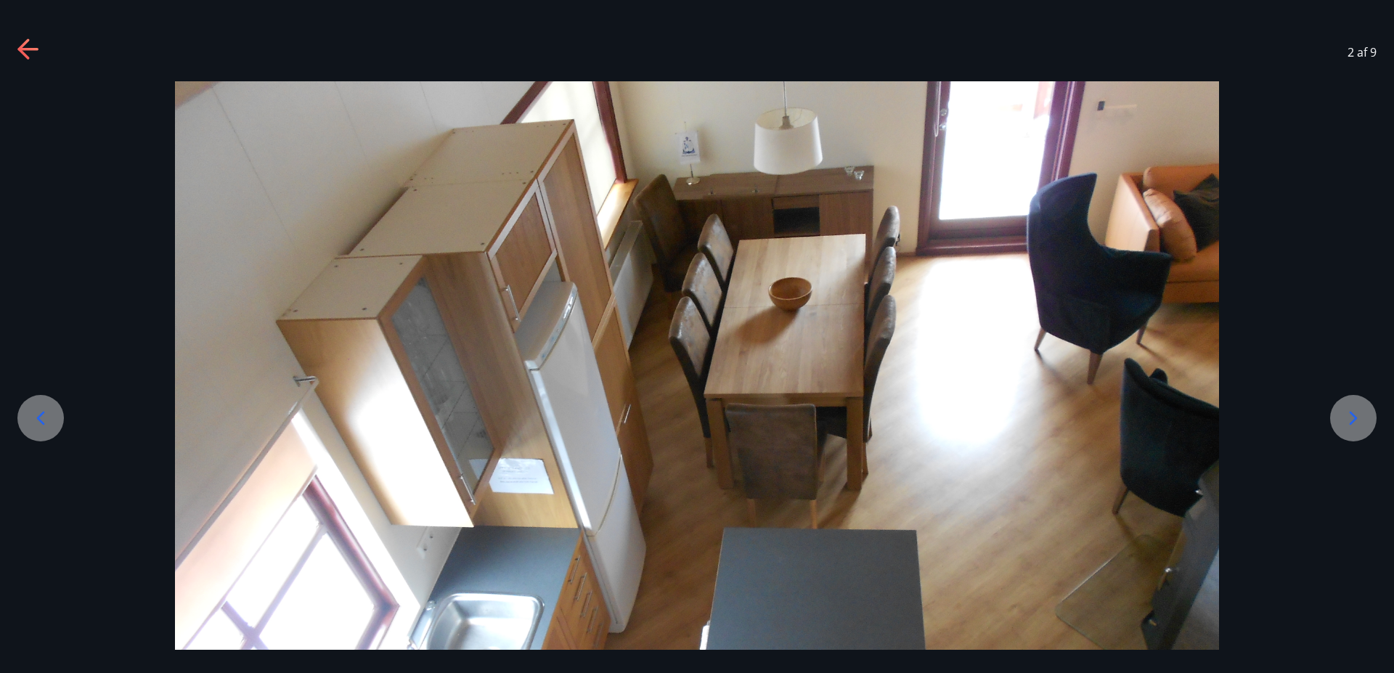
click at [1349, 415] on icon at bounding box center [1353, 418] width 23 height 23
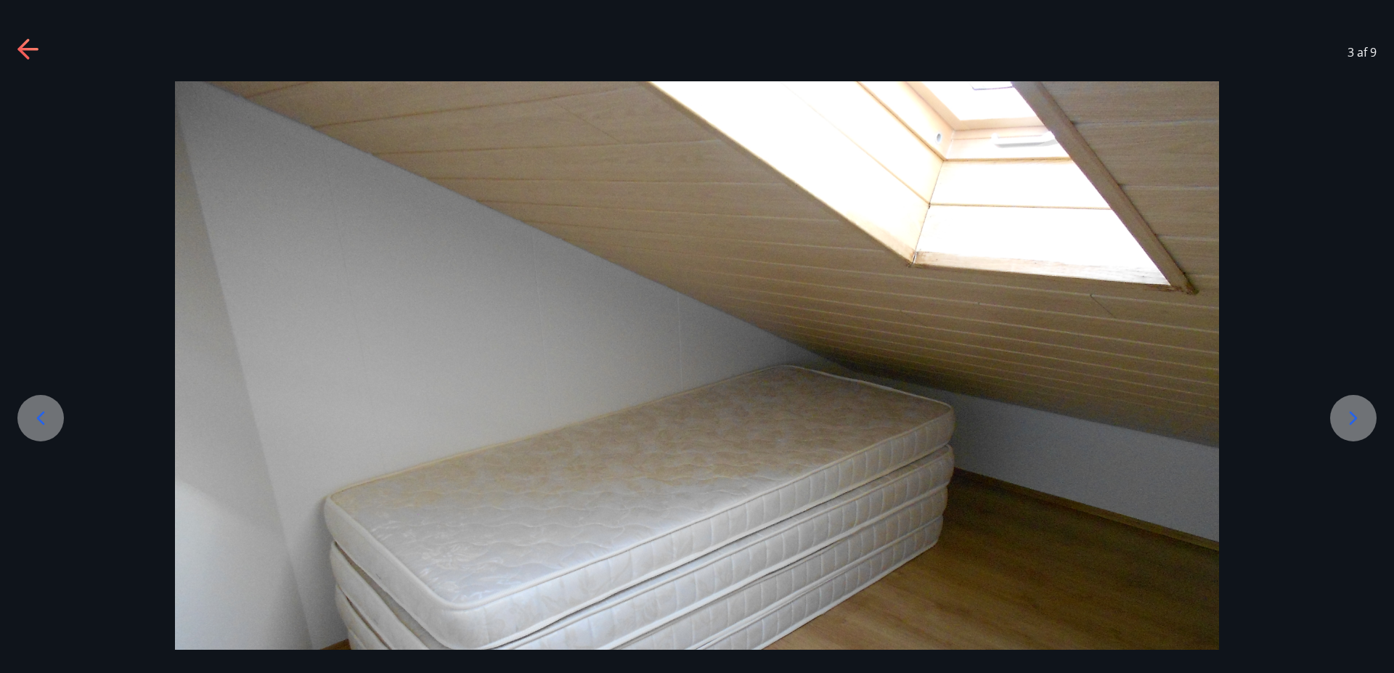
click at [1349, 415] on icon at bounding box center [1353, 418] width 23 height 23
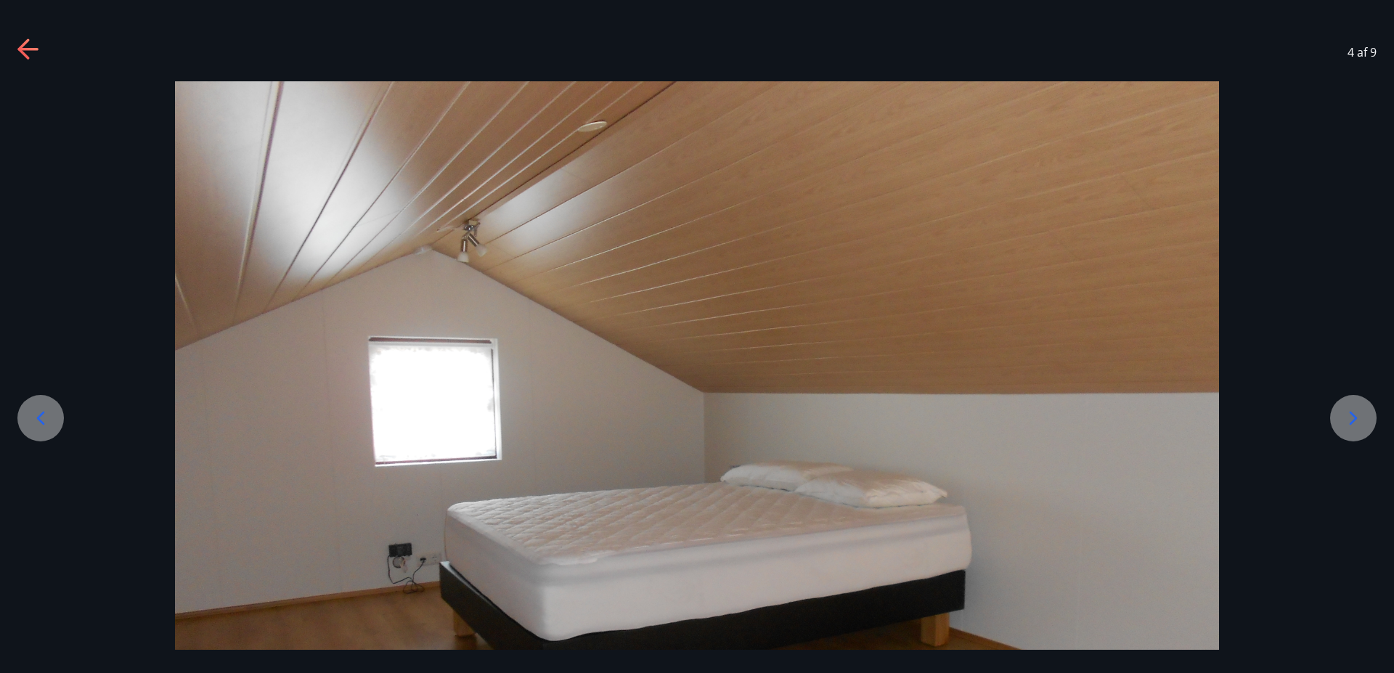
click at [1349, 415] on icon at bounding box center [1353, 418] width 23 height 23
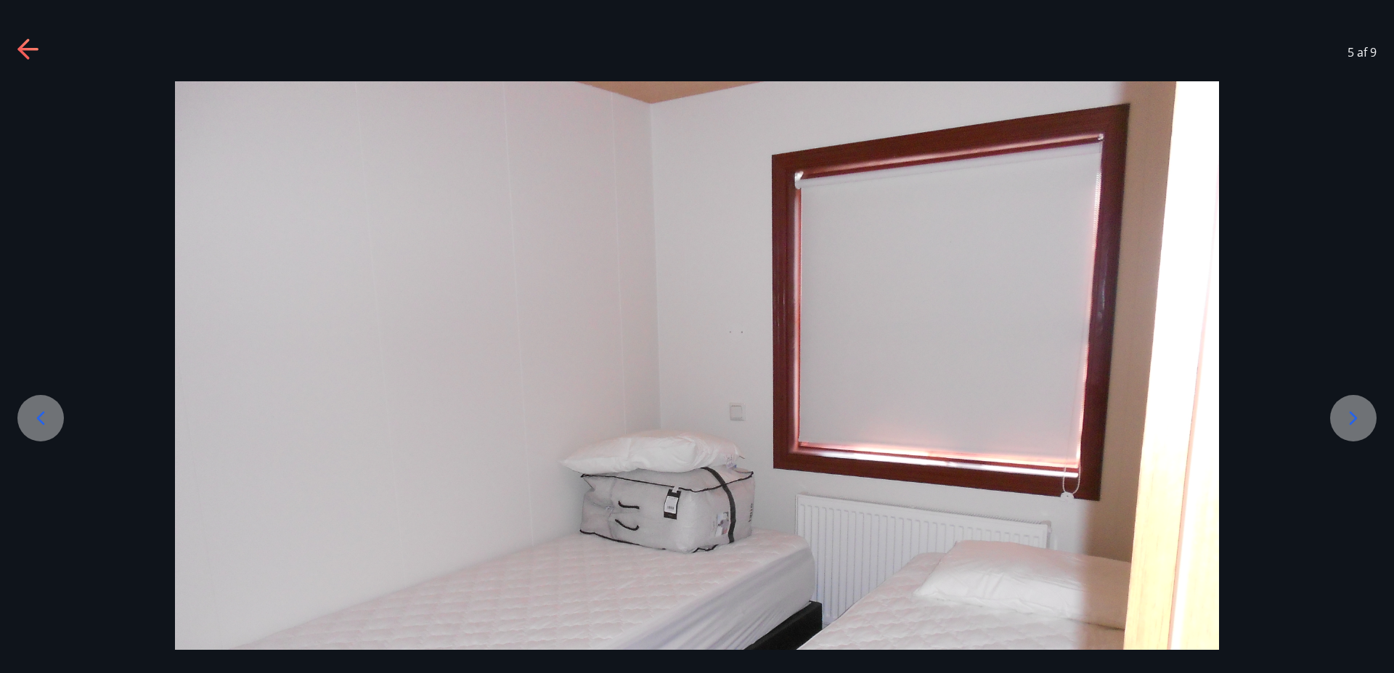
click at [1349, 415] on icon at bounding box center [1353, 418] width 23 height 23
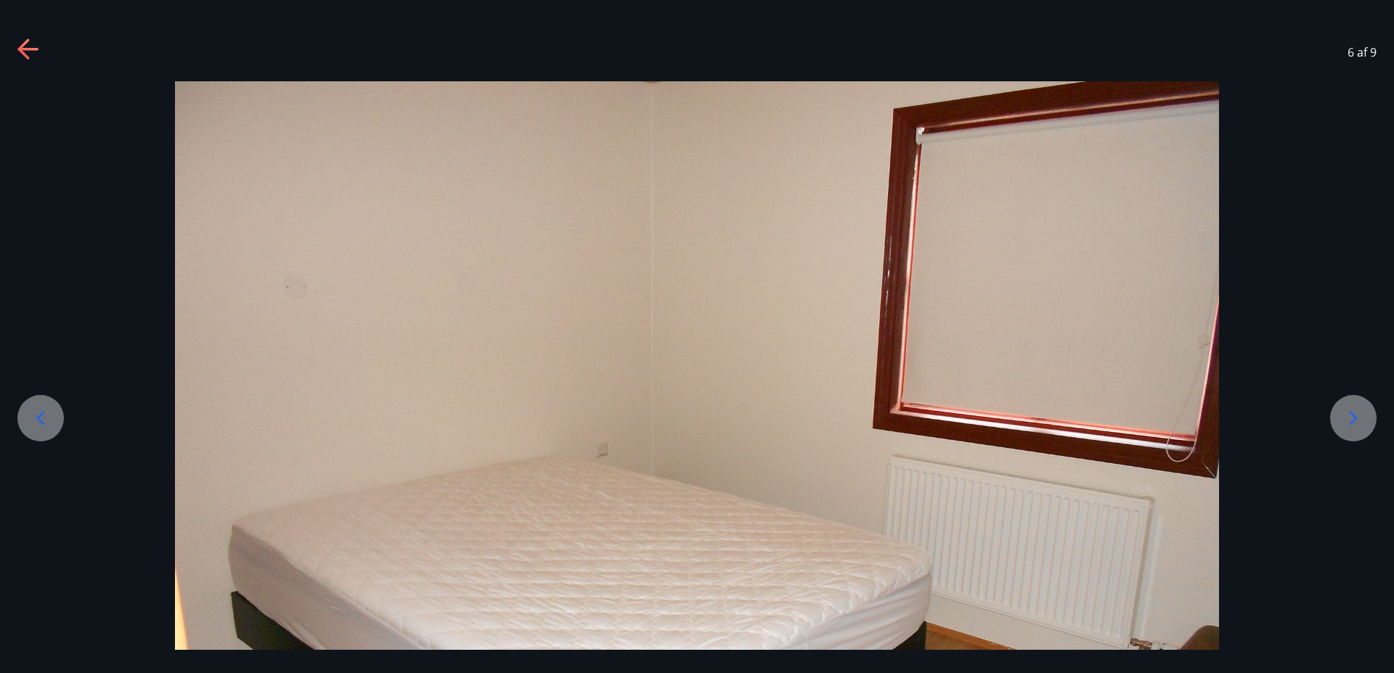
click at [1349, 415] on icon at bounding box center [1353, 418] width 23 height 23
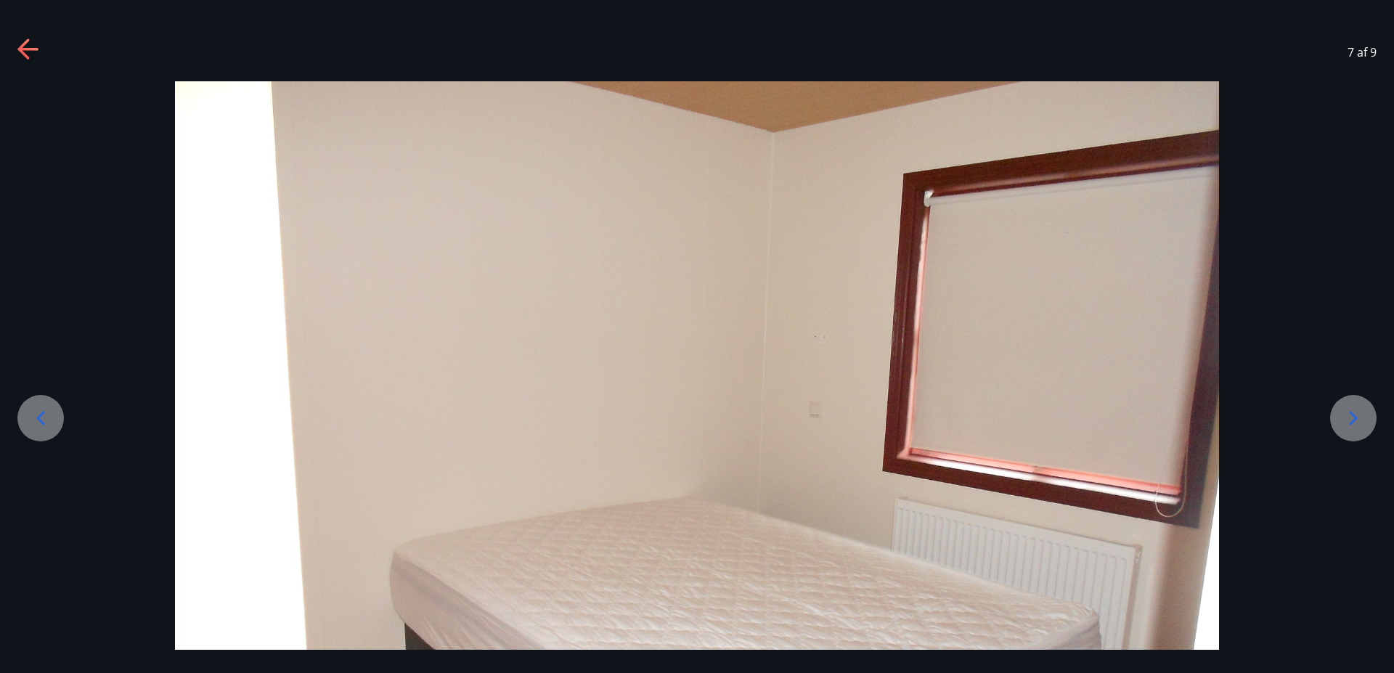
click at [1349, 415] on icon at bounding box center [1353, 418] width 23 height 23
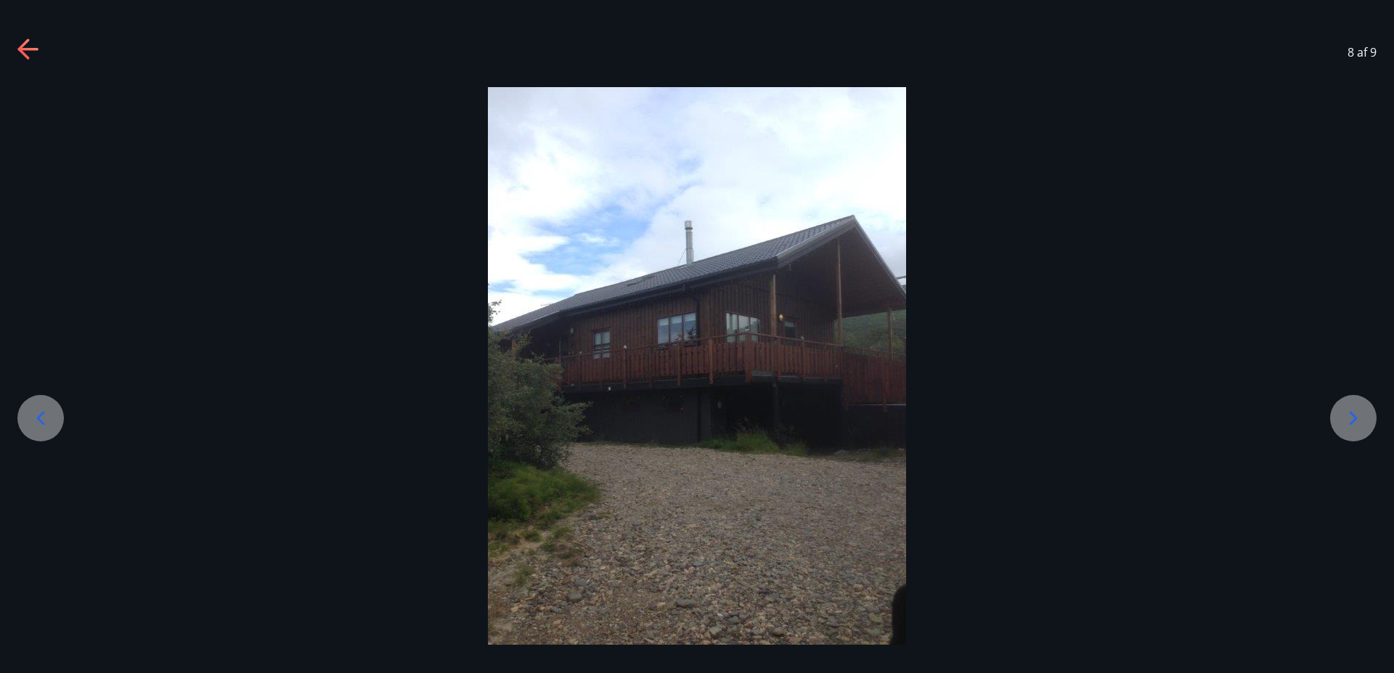
click at [1349, 415] on icon at bounding box center [1353, 418] width 23 height 23
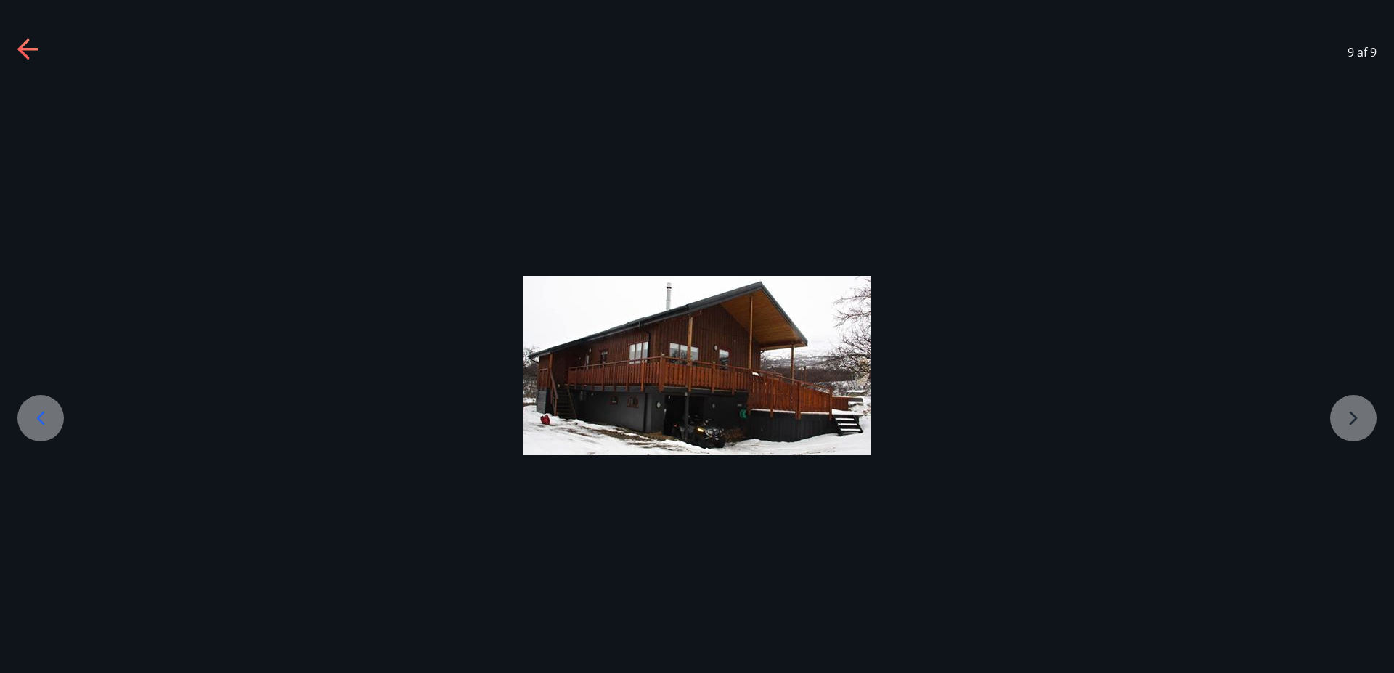
click at [1349, 415] on div at bounding box center [697, 365] width 1394 height 179
click at [1352, 415] on div at bounding box center [697, 365] width 1394 height 179
click at [25, 48] on icon at bounding box center [27, 49] width 20 height 3
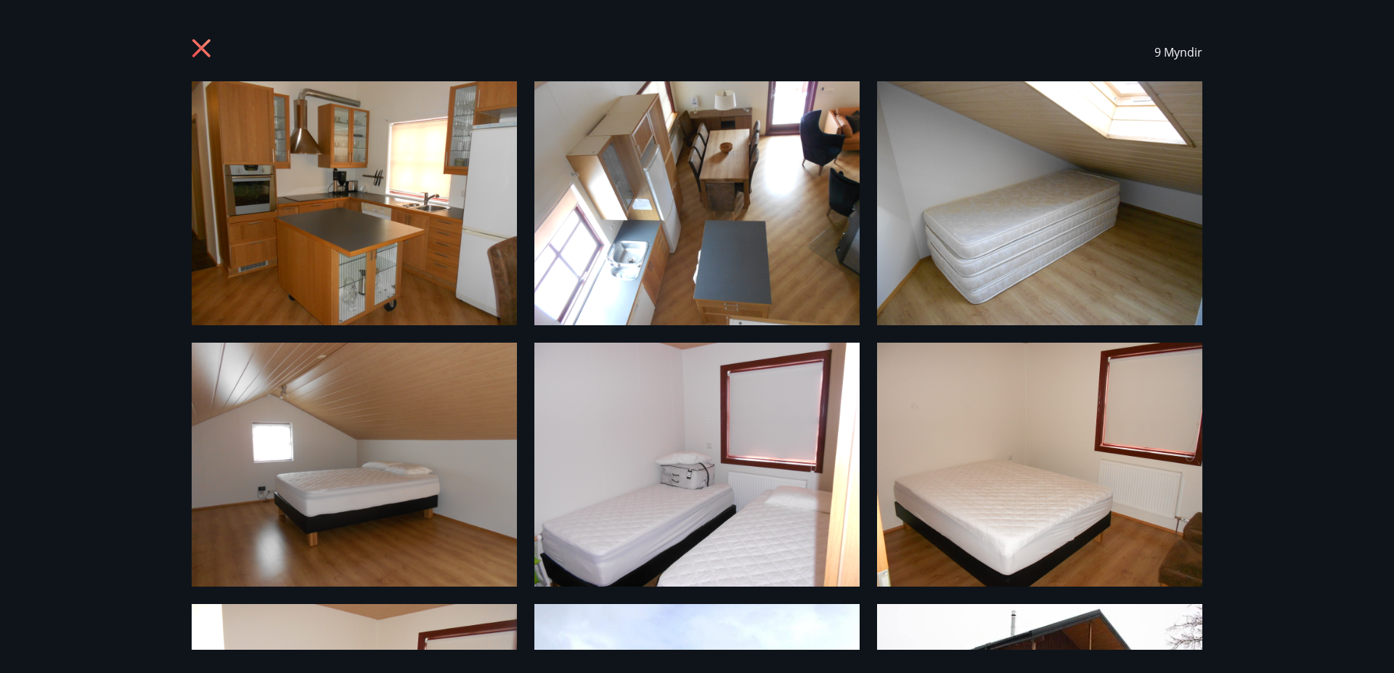
click at [198, 43] on icon at bounding box center [201, 48] width 18 height 18
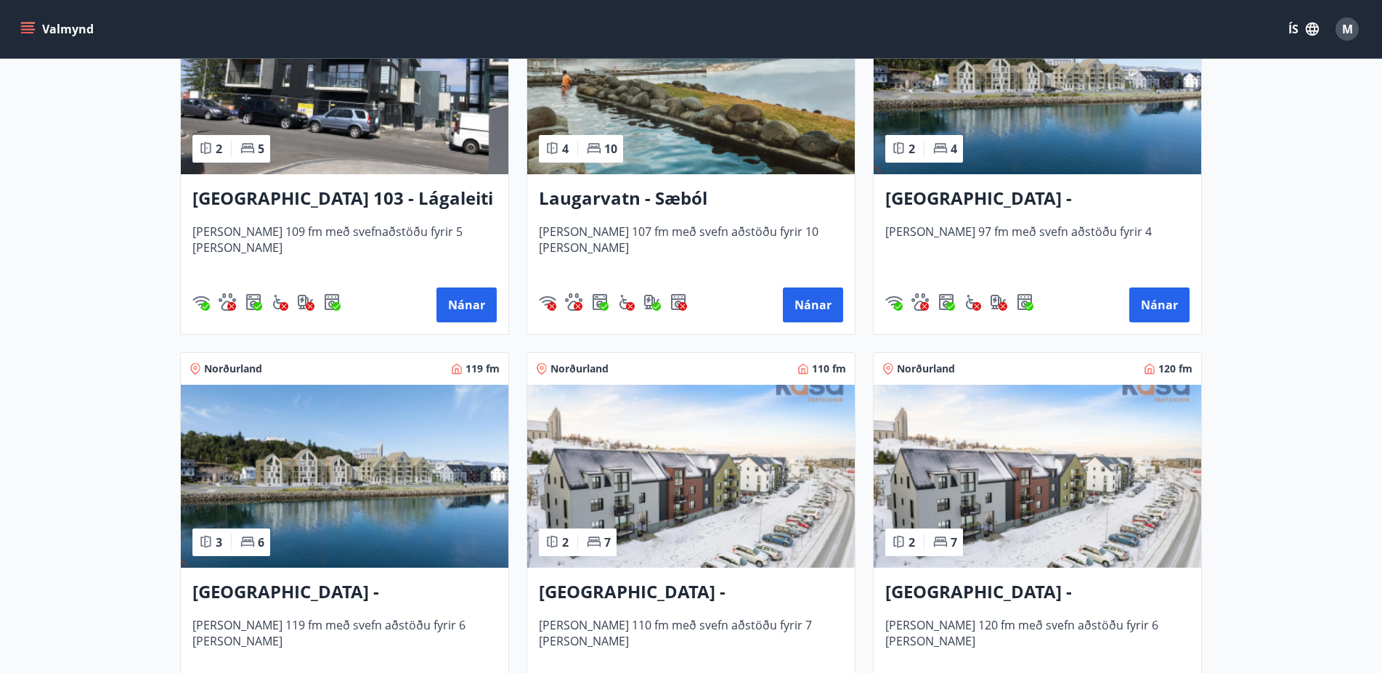
scroll to position [1630, 0]
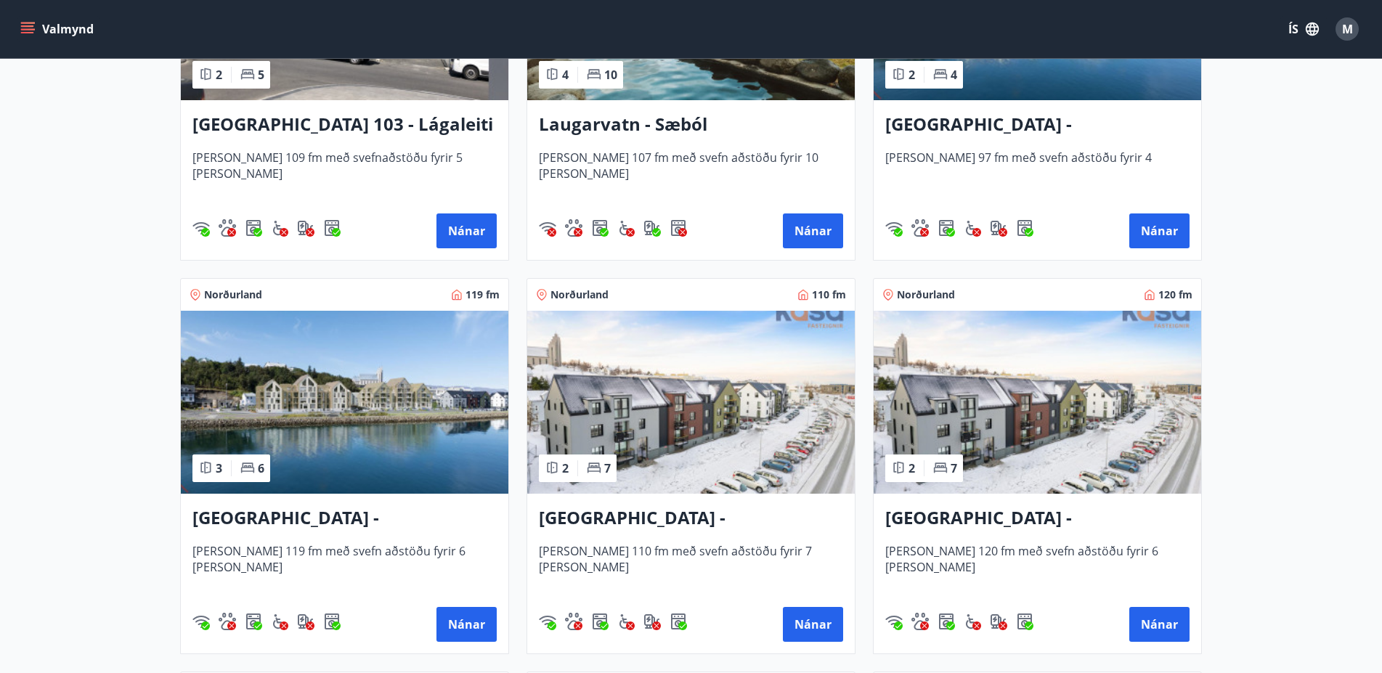
click at [1007, 519] on h3 "Akureyri - Austurbrú 8, 101" at bounding box center [1037, 518] width 304 height 26
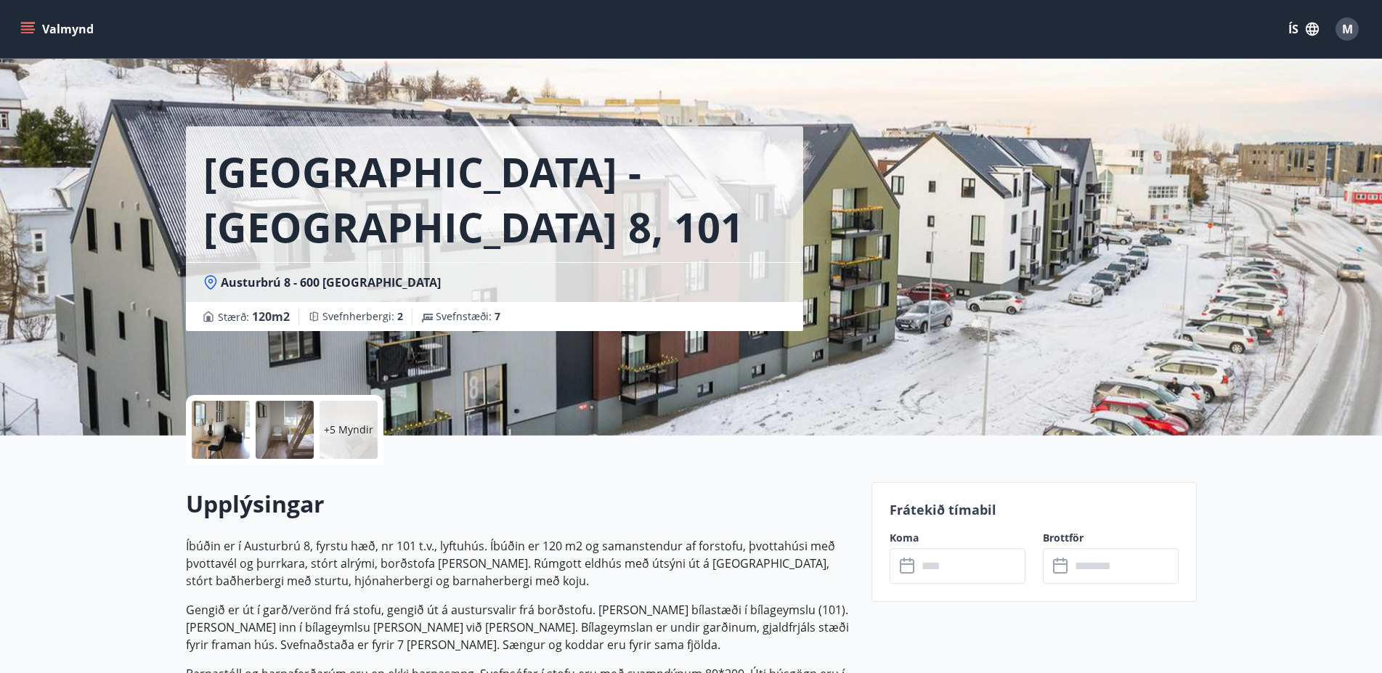
click at [216, 427] on div at bounding box center [221, 430] width 58 height 58
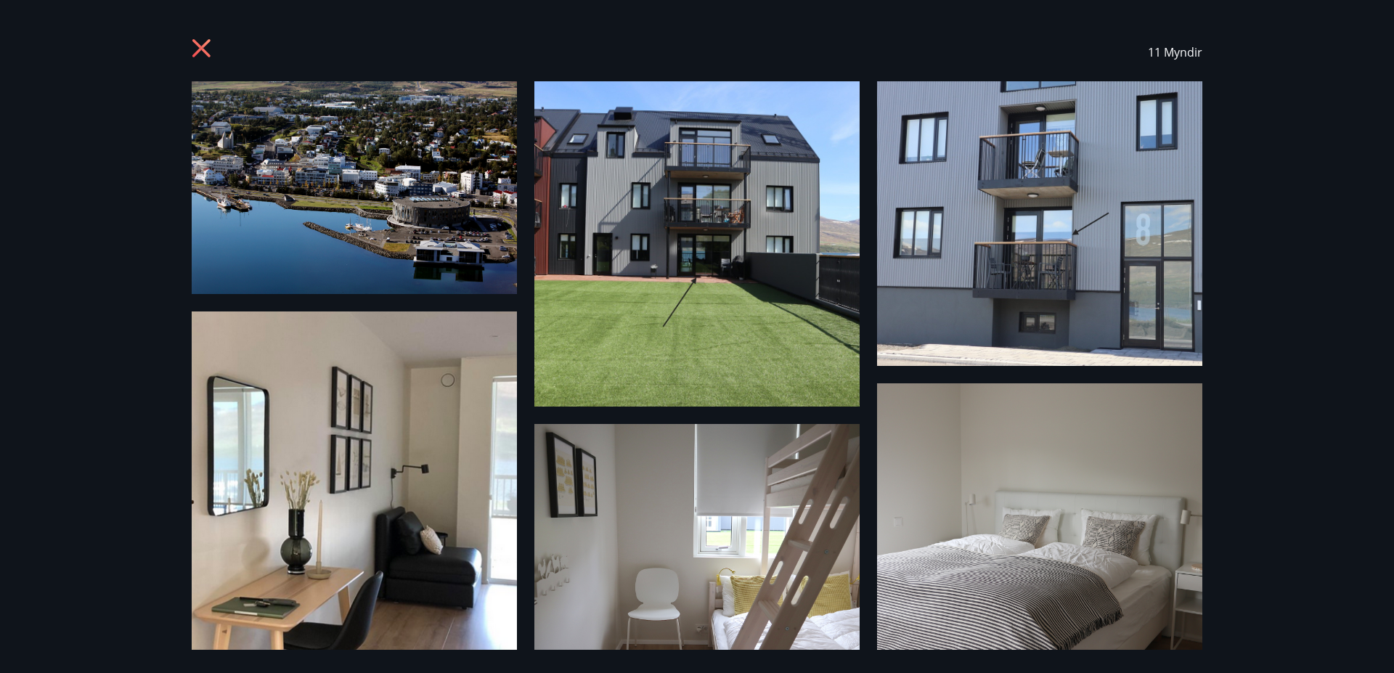
click at [345, 200] on img at bounding box center [354, 187] width 325 height 213
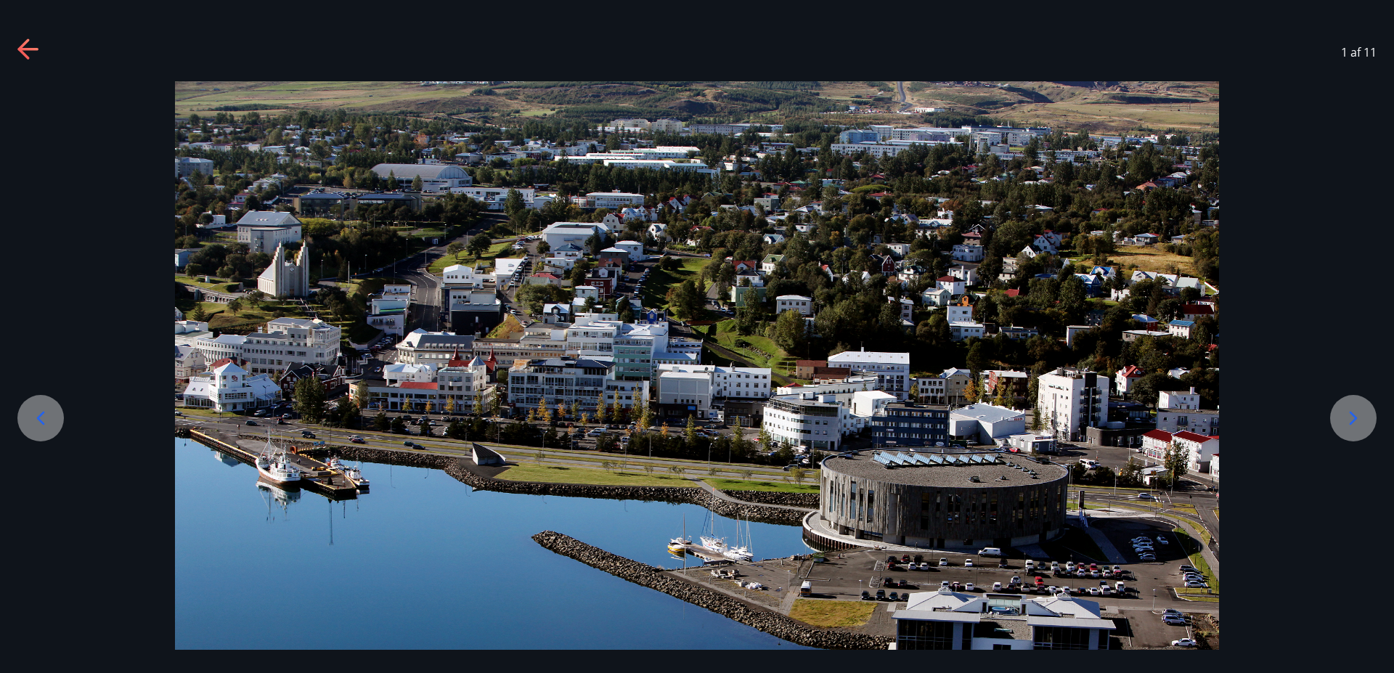
click at [1355, 416] on icon at bounding box center [1354, 418] width 8 height 14
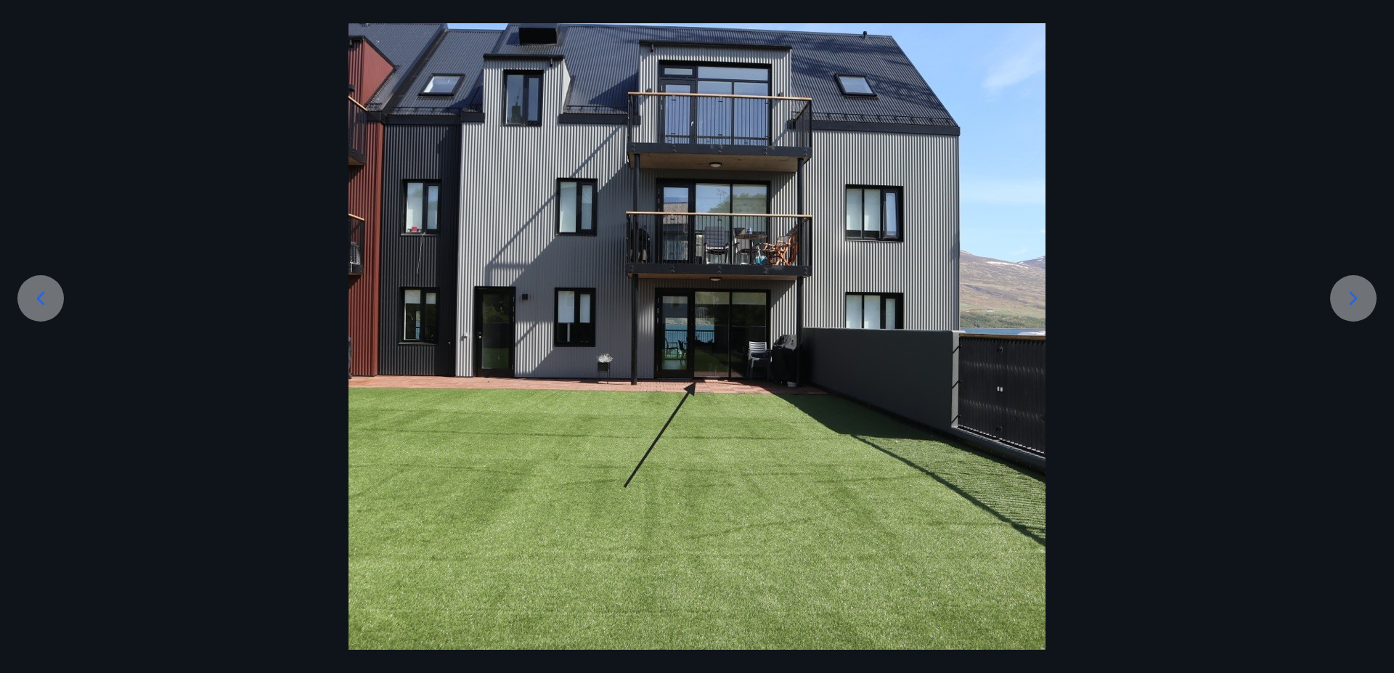
scroll to position [129, 0]
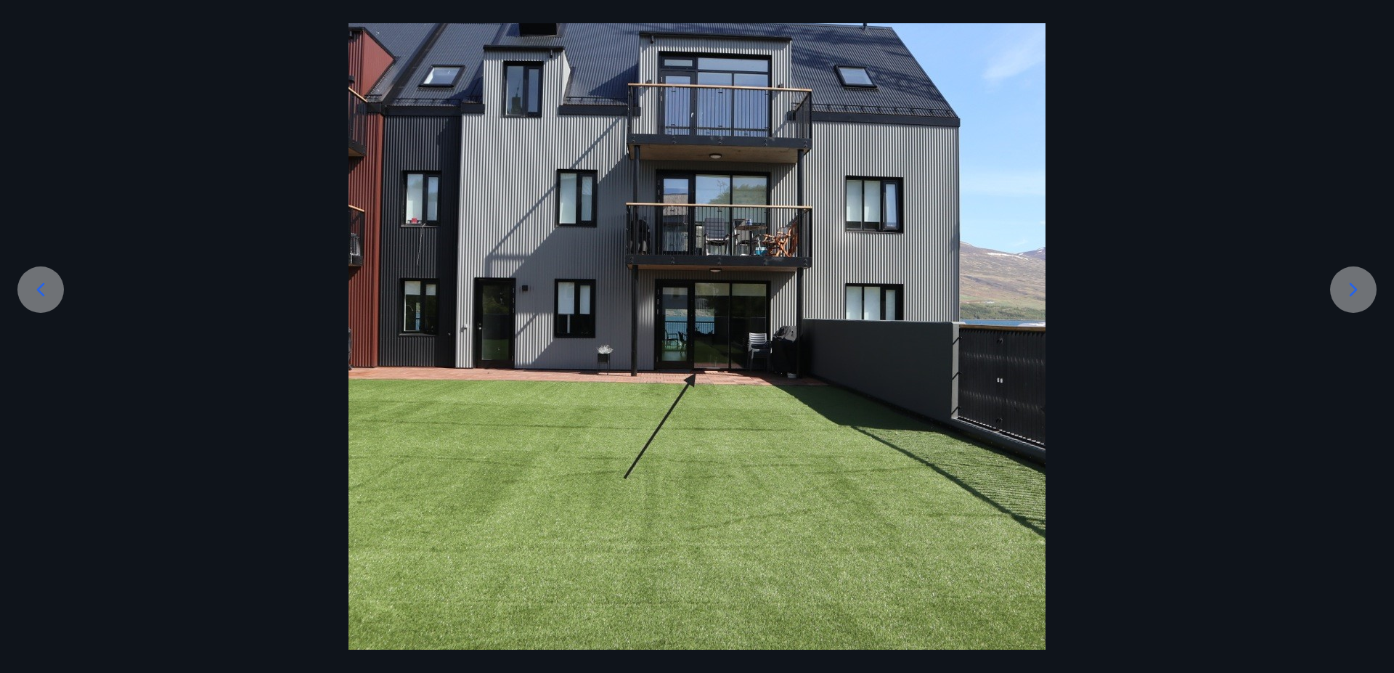
click at [1355, 288] on icon at bounding box center [1354, 290] width 8 height 14
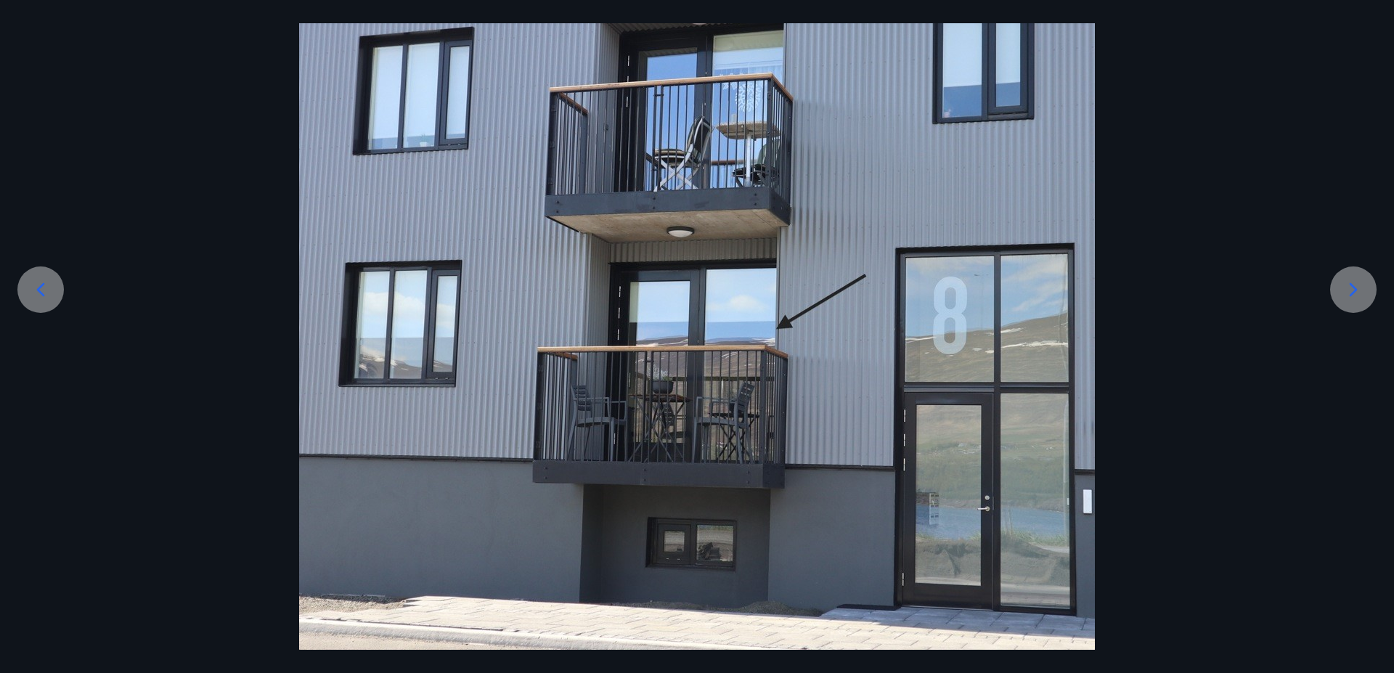
click at [1355, 288] on icon at bounding box center [1354, 290] width 8 height 14
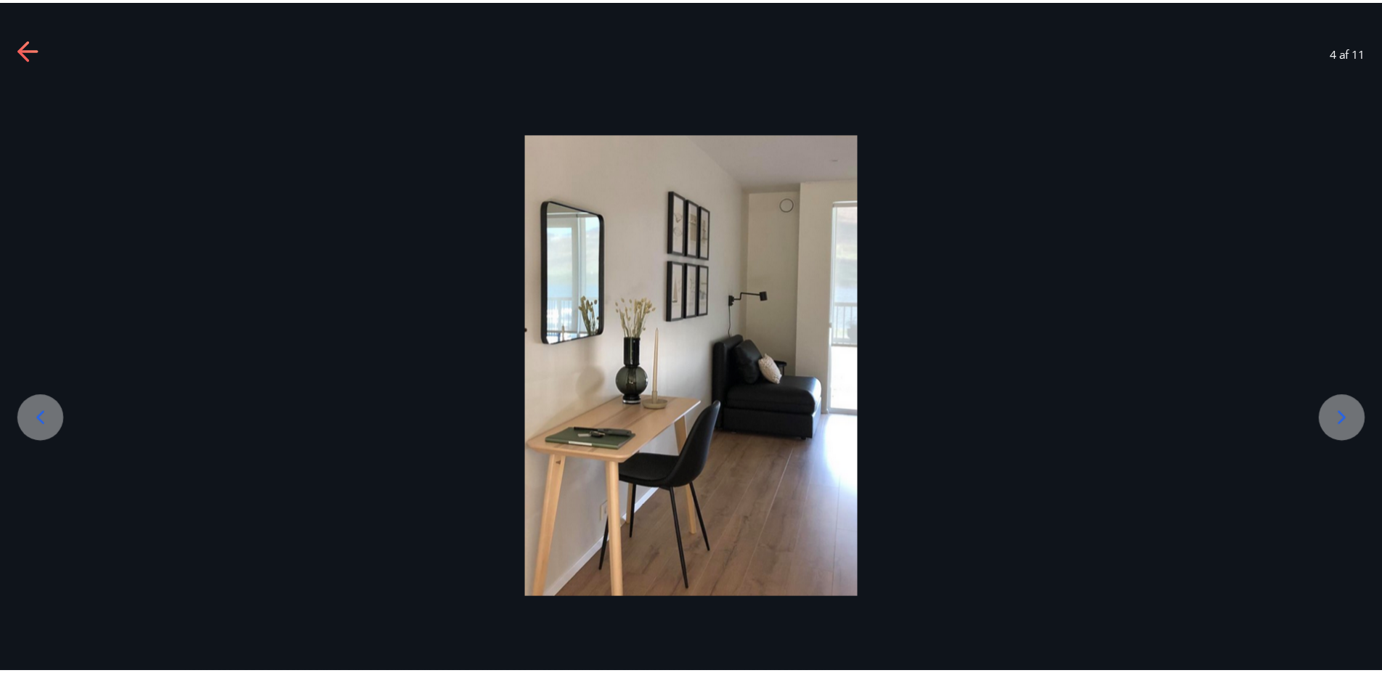
scroll to position [0, 0]
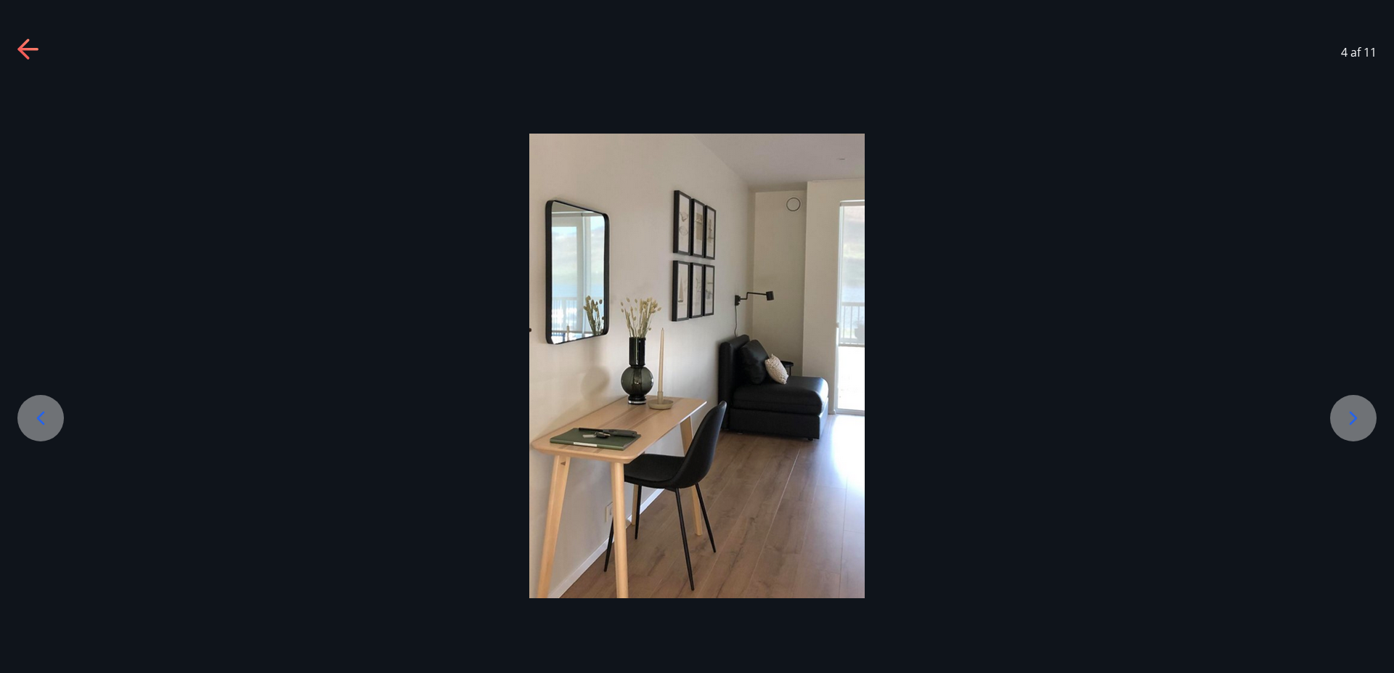
click at [1355, 288] on div at bounding box center [697, 366] width 1394 height 465
click at [1355, 419] on icon at bounding box center [1354, 418] width 8 height 14
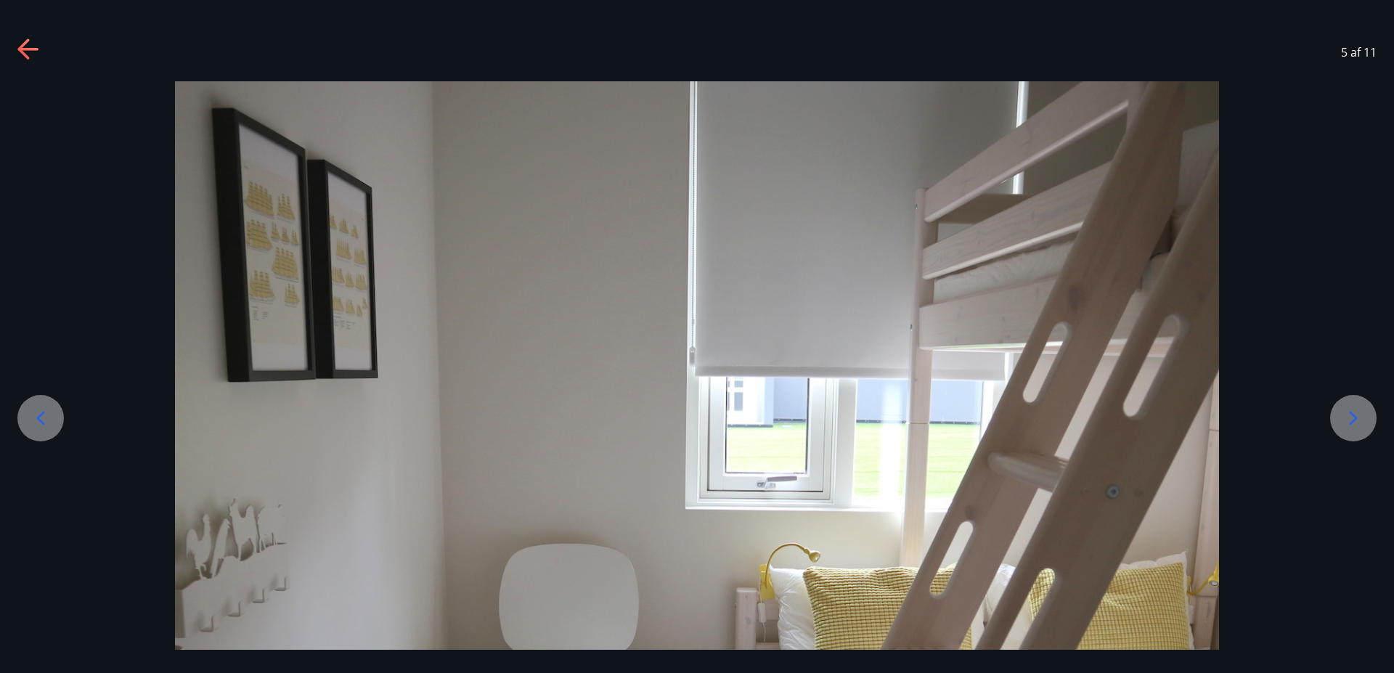
click at [1355, 419] on icon at bounding box center [1354, 418] width 8 height 14
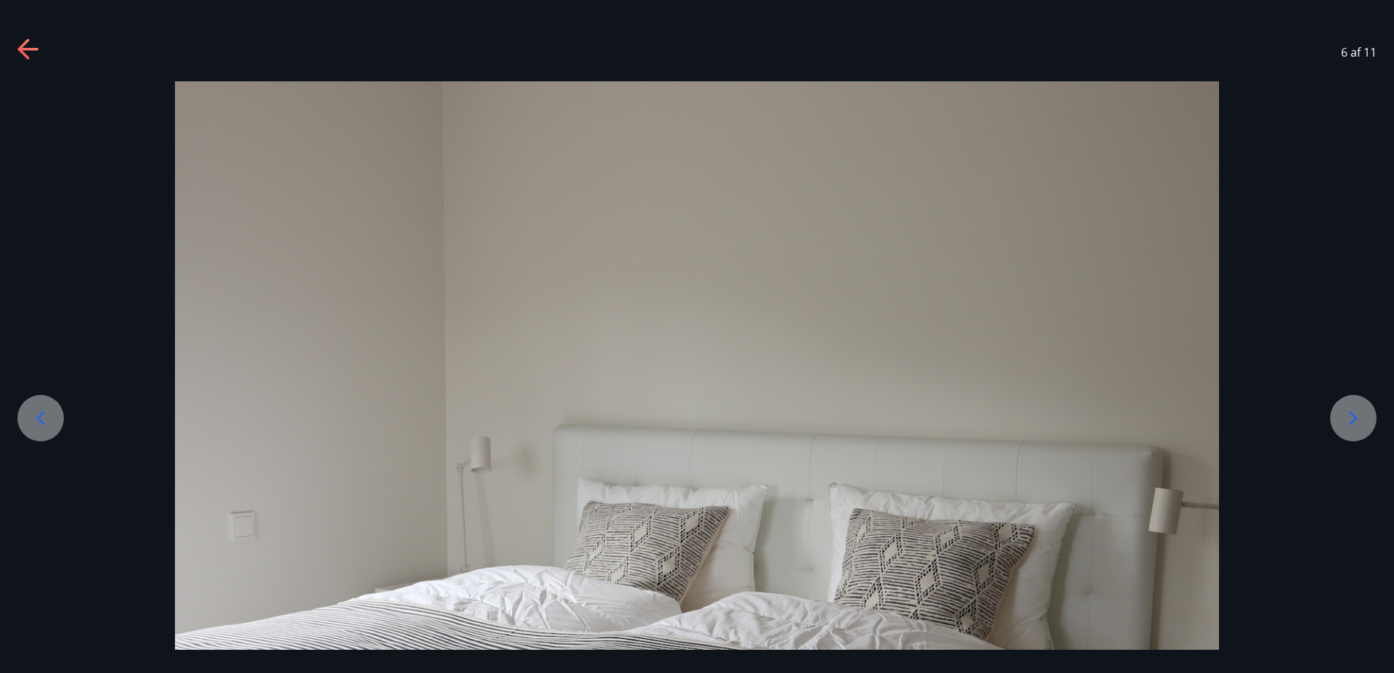
click at [1355, 419] on icon at bounding box center [1354, 418] width 8 height 14
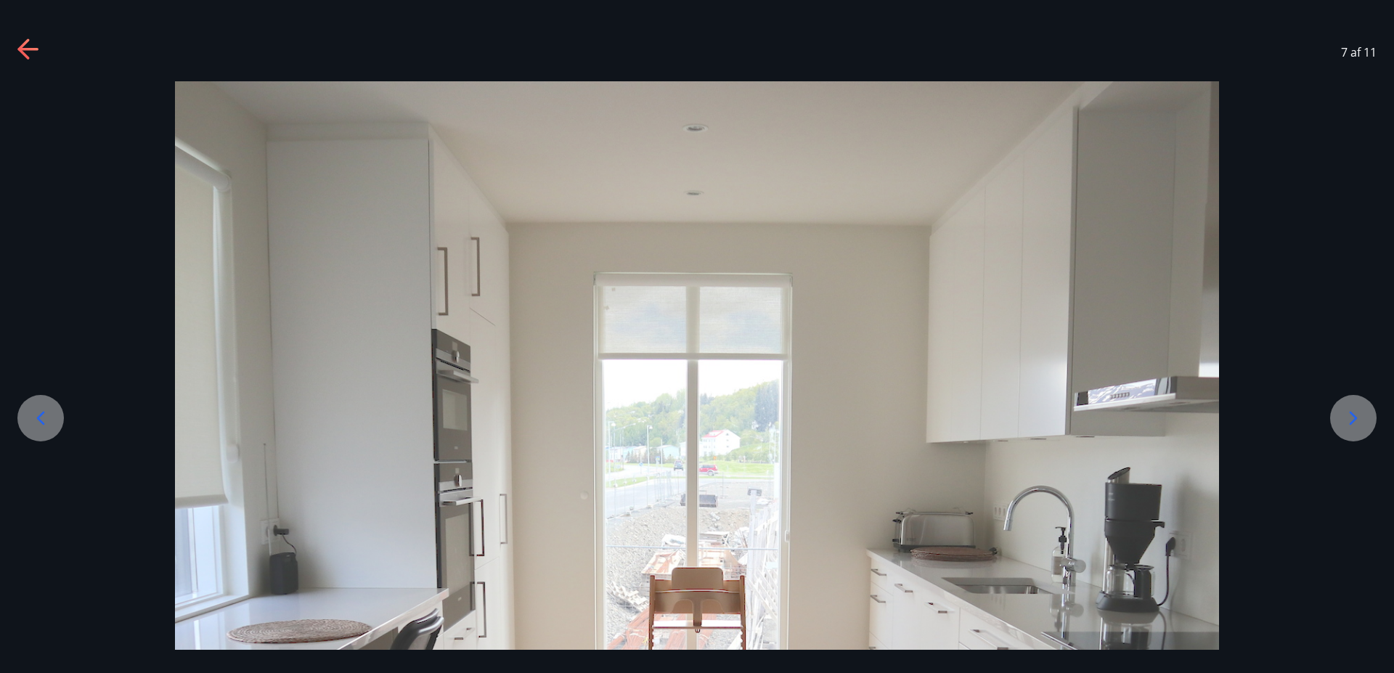
click at [1355, 419] on icon at bounding box center [1354, 418] width 8 height 14
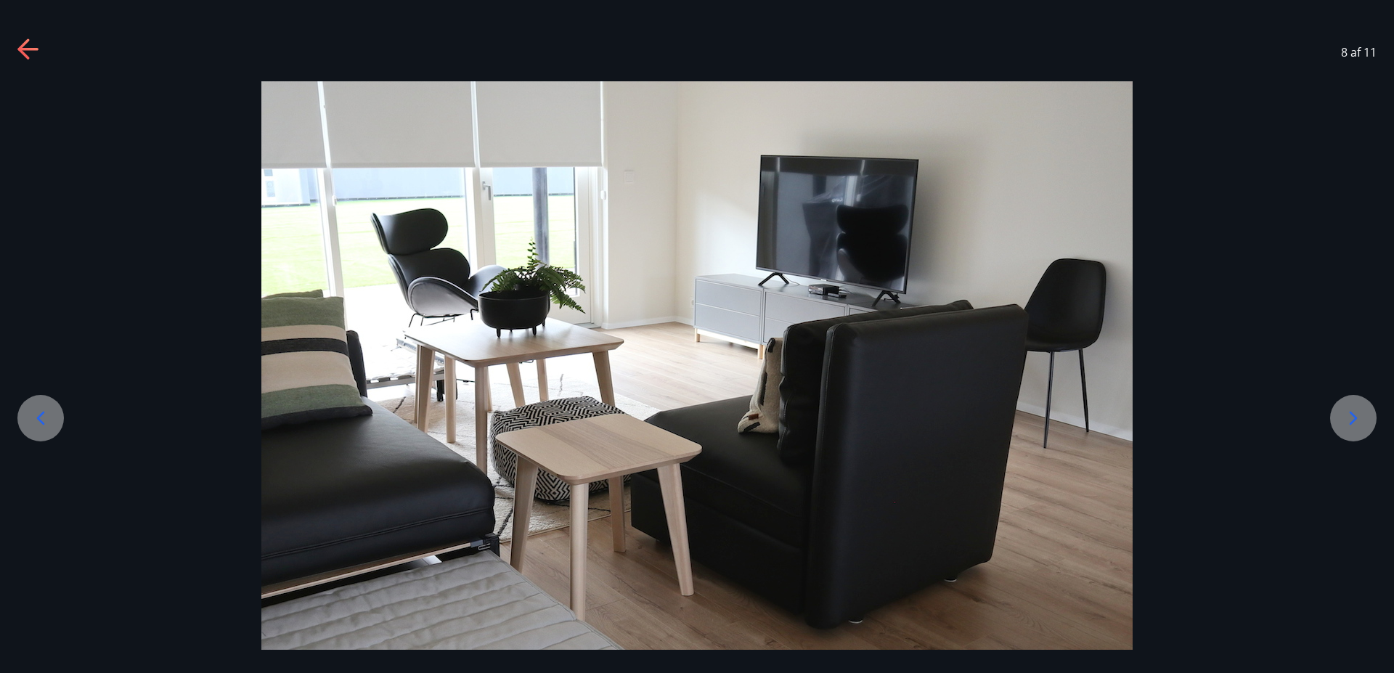
click at [1355, 419] on icon at bounding box center [1354, 418] width 8 height 14
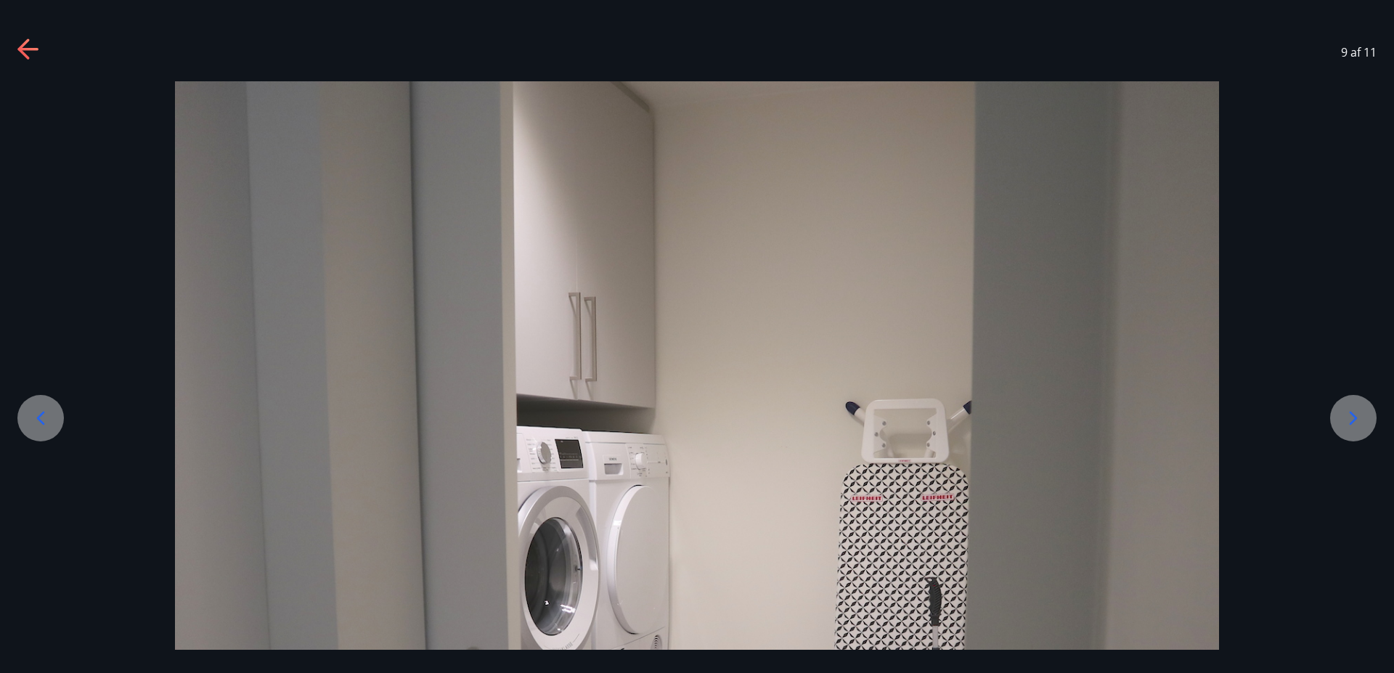
click at [1355, 419] on icon at bounding box center [1354, 418] width 8 height 14
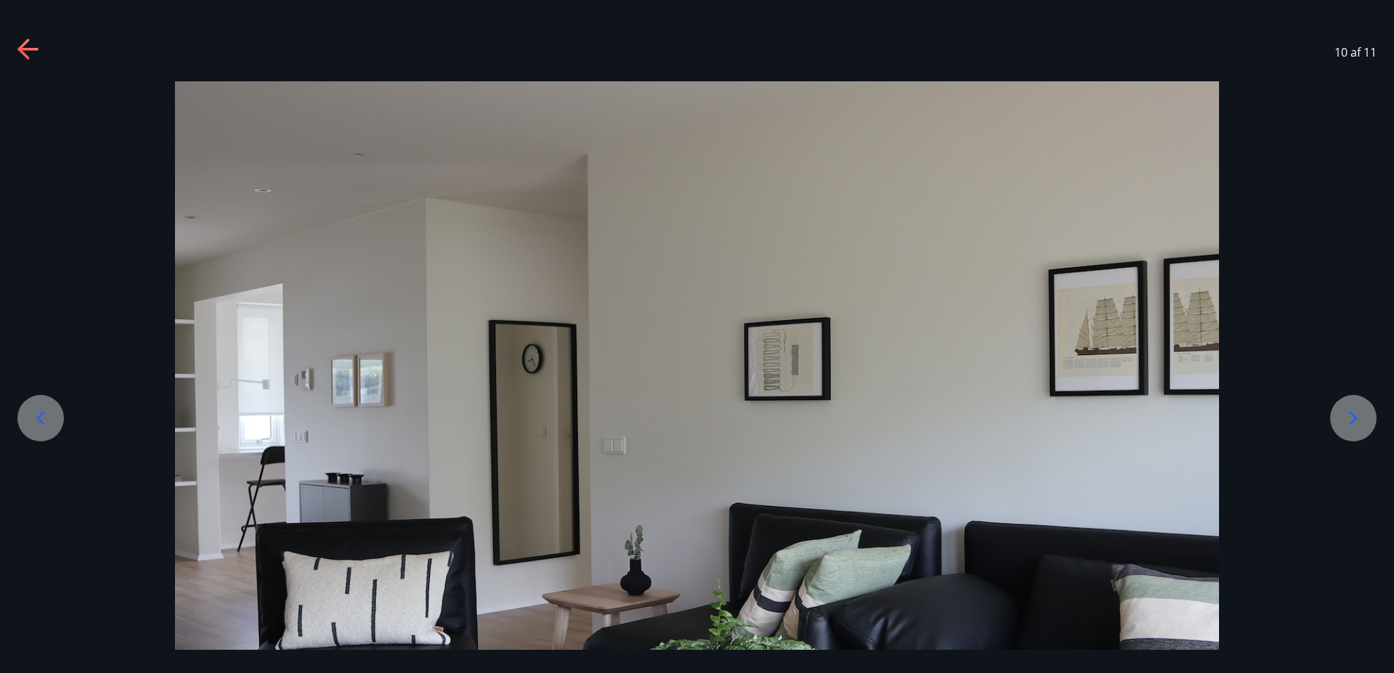
click at [1355, 419] on icon at bounding box center [1354, 418] width 8 height 14
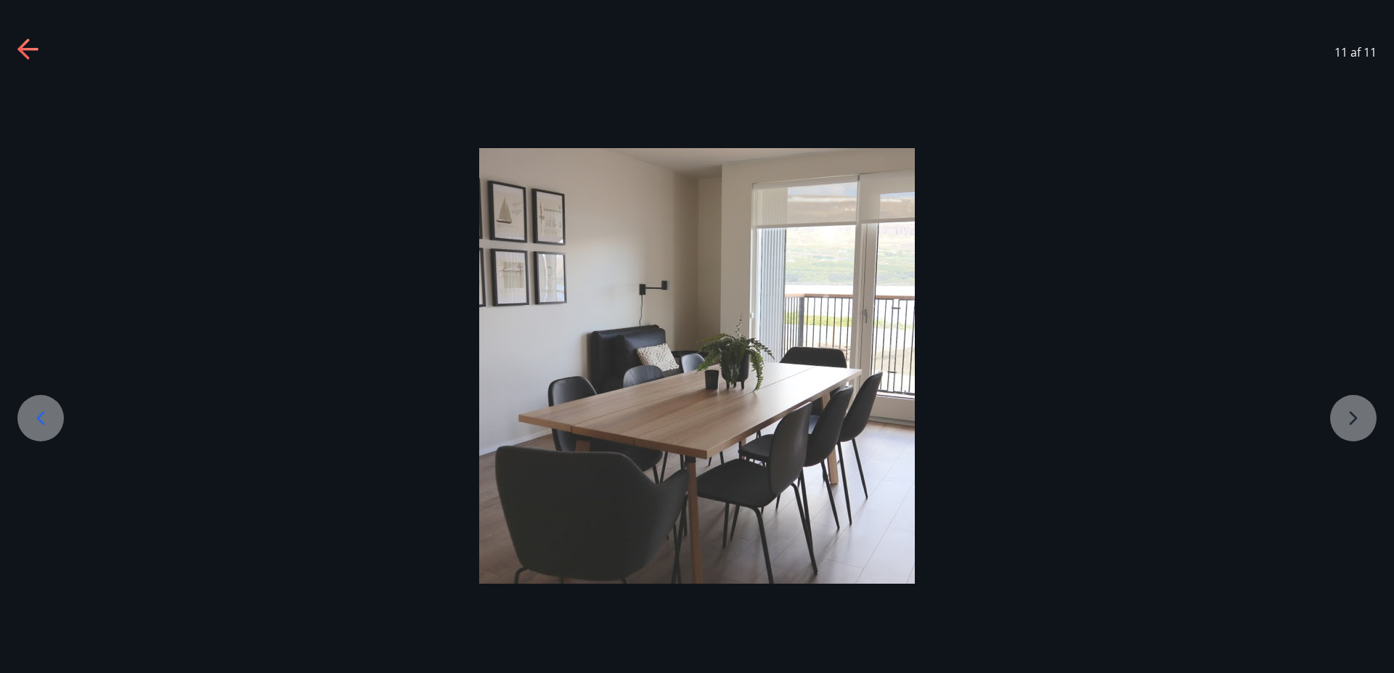
click at [1351, 416] on div at bounding box center [697, 366] width 1394 height 436
click at [26, 44] on icon at bounding box center [28, 49] width 23 height 23
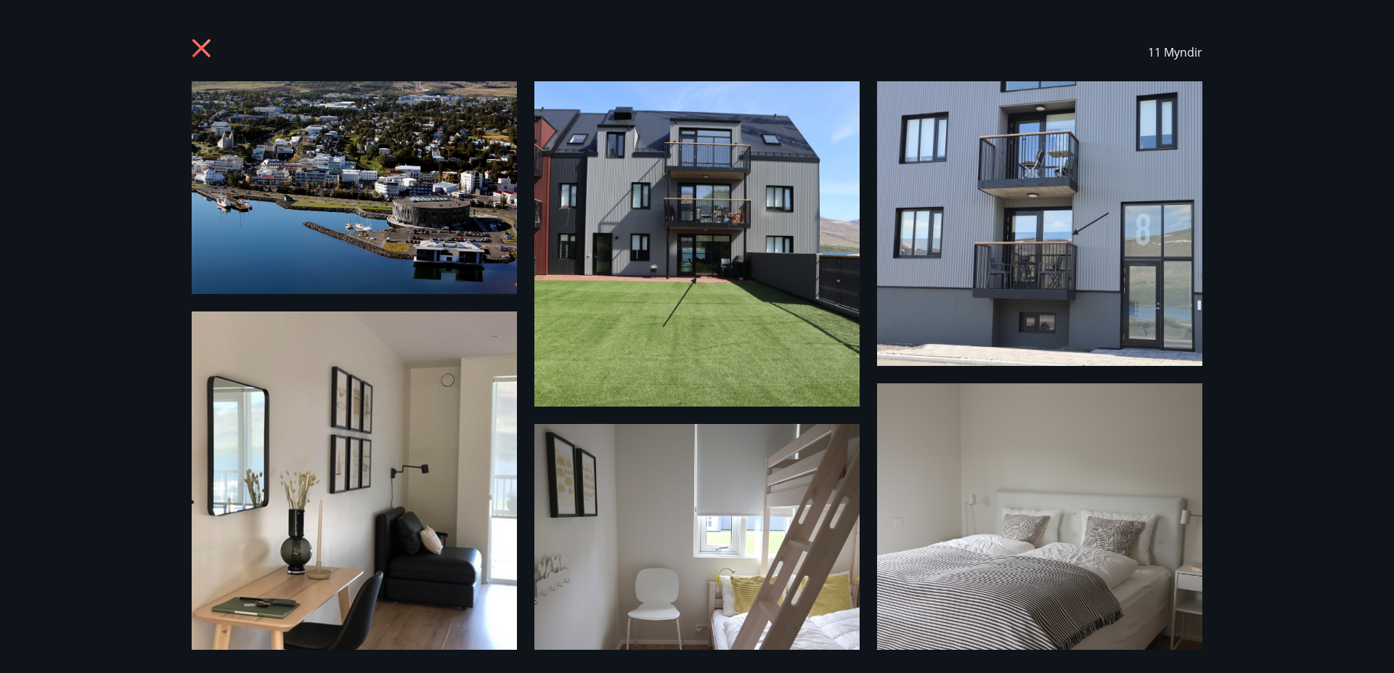
click at [203, 46] on icon at bounding box center [201, 48] width 18 height 18
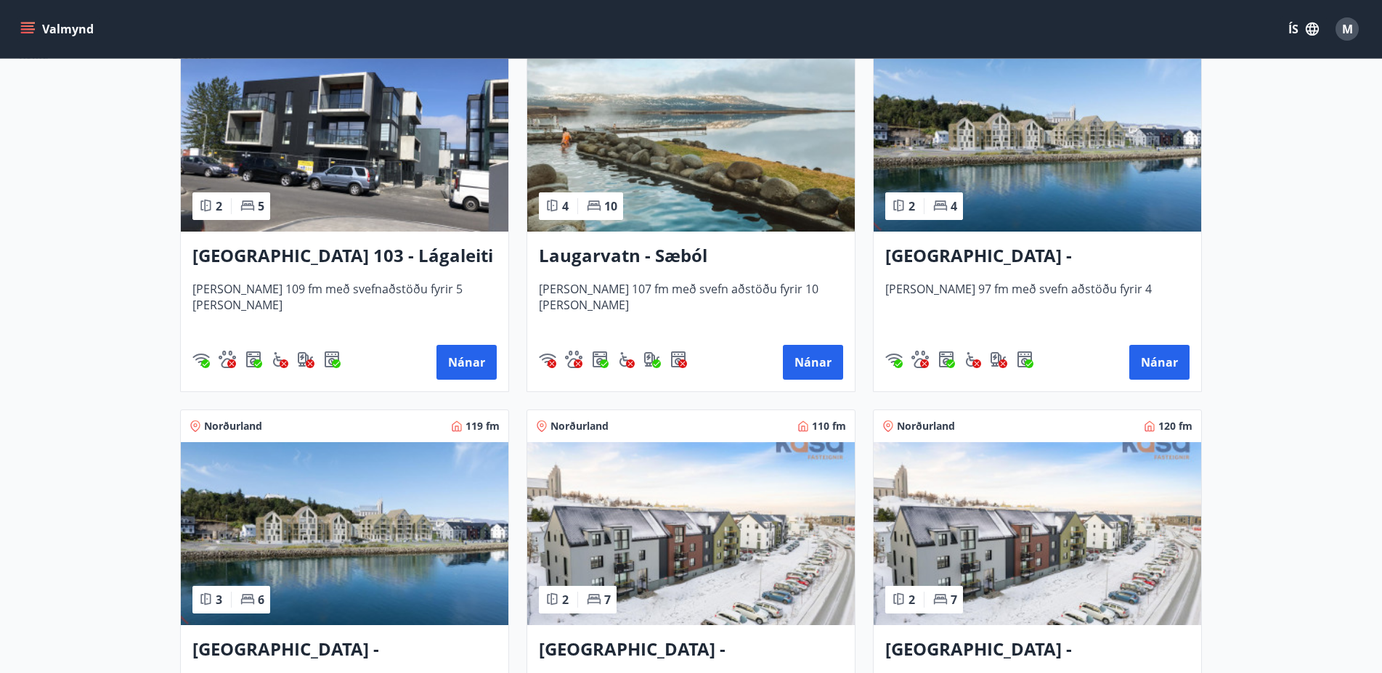
scroll to position [1482, 0]
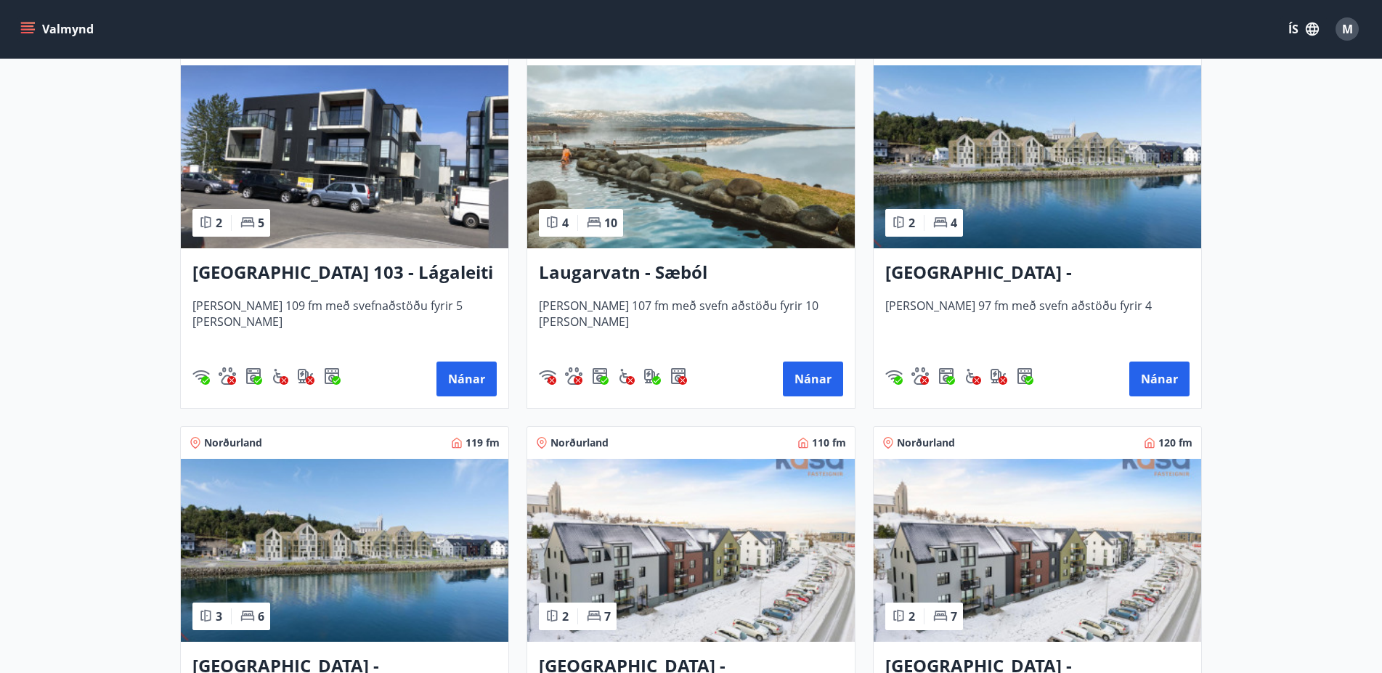
click at [1002, 272] on h3 "Akureyri - Austurbrú 10, 202" at bounding box center [1037, 273] width 304 height 26
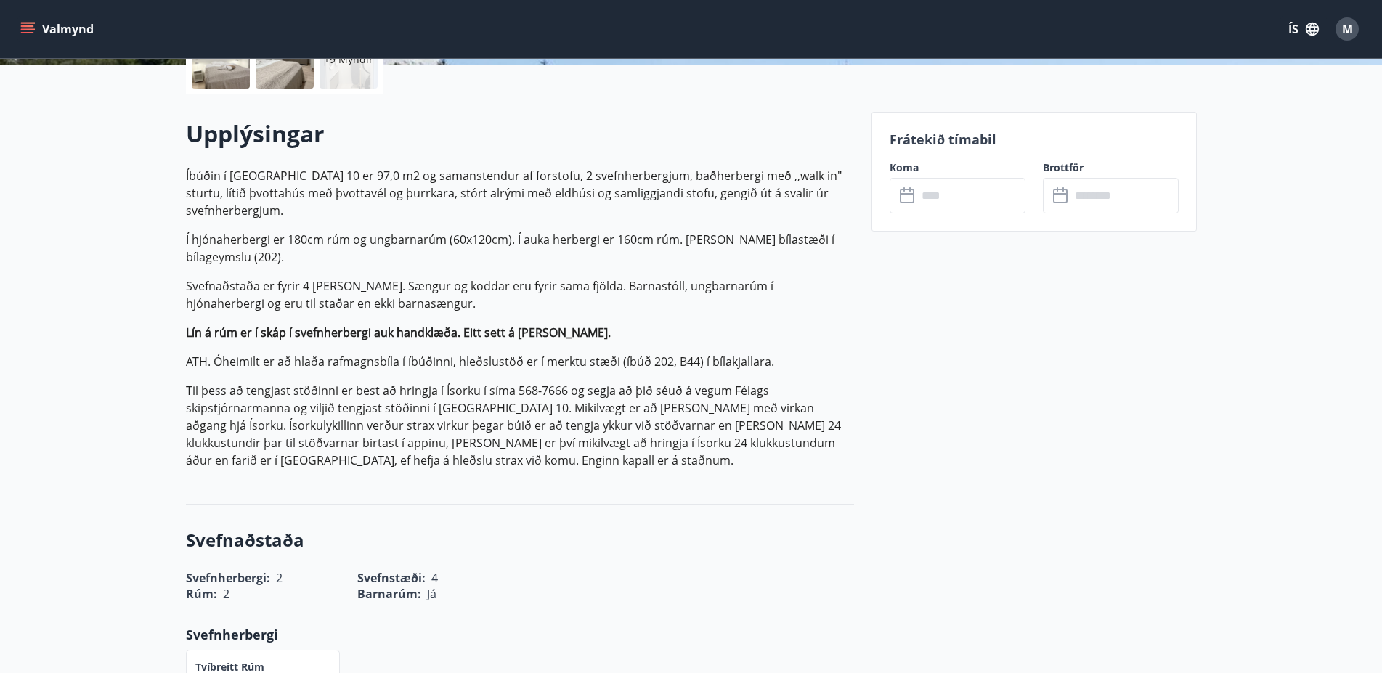
scroll to position [444, 0]
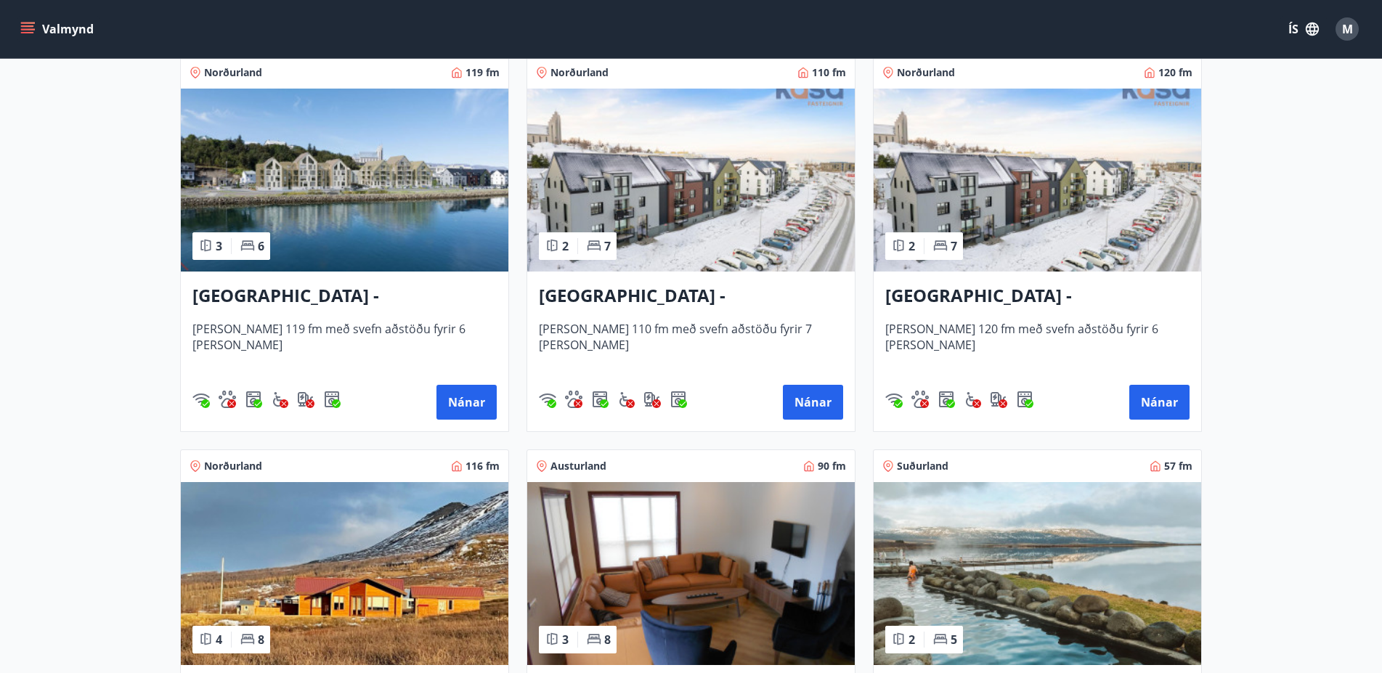
scroll to position [1926, 0]
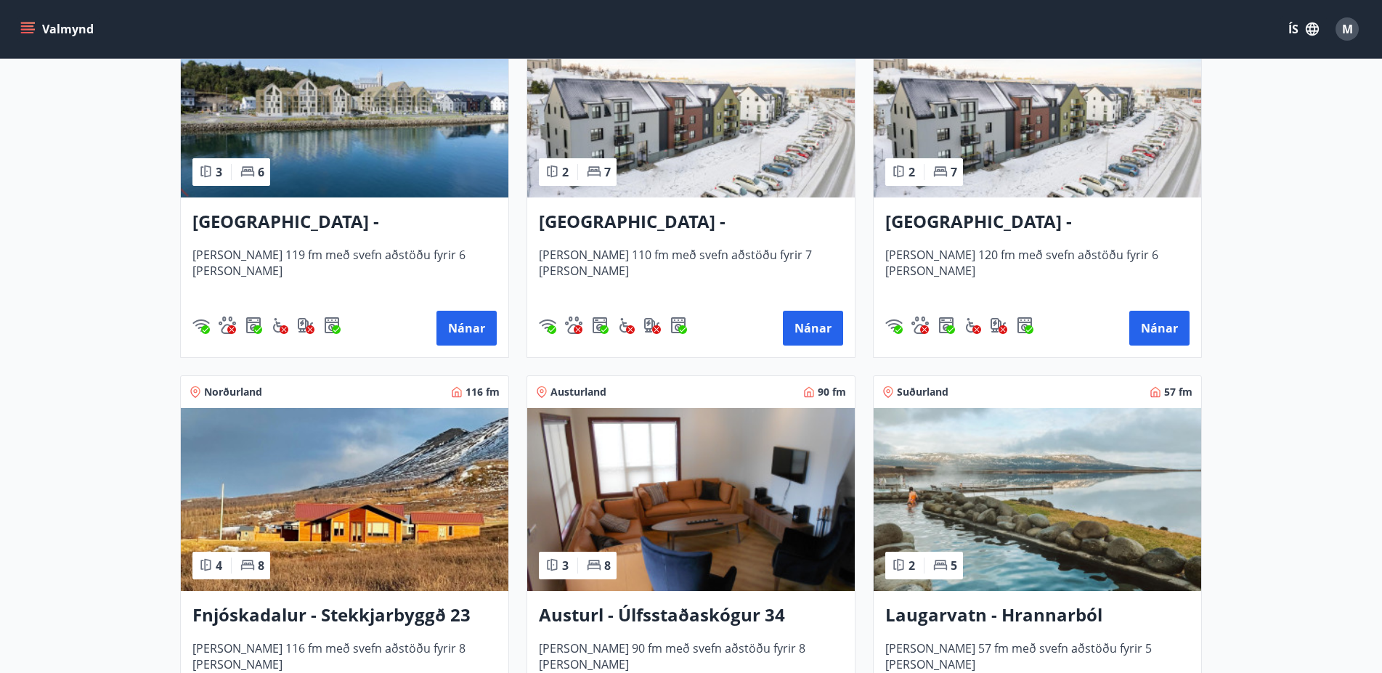
click at [305, 220] on h3 "Akureyri - Austurbrú 10, 101" at bounding box center [344, 222] width 304 height 26
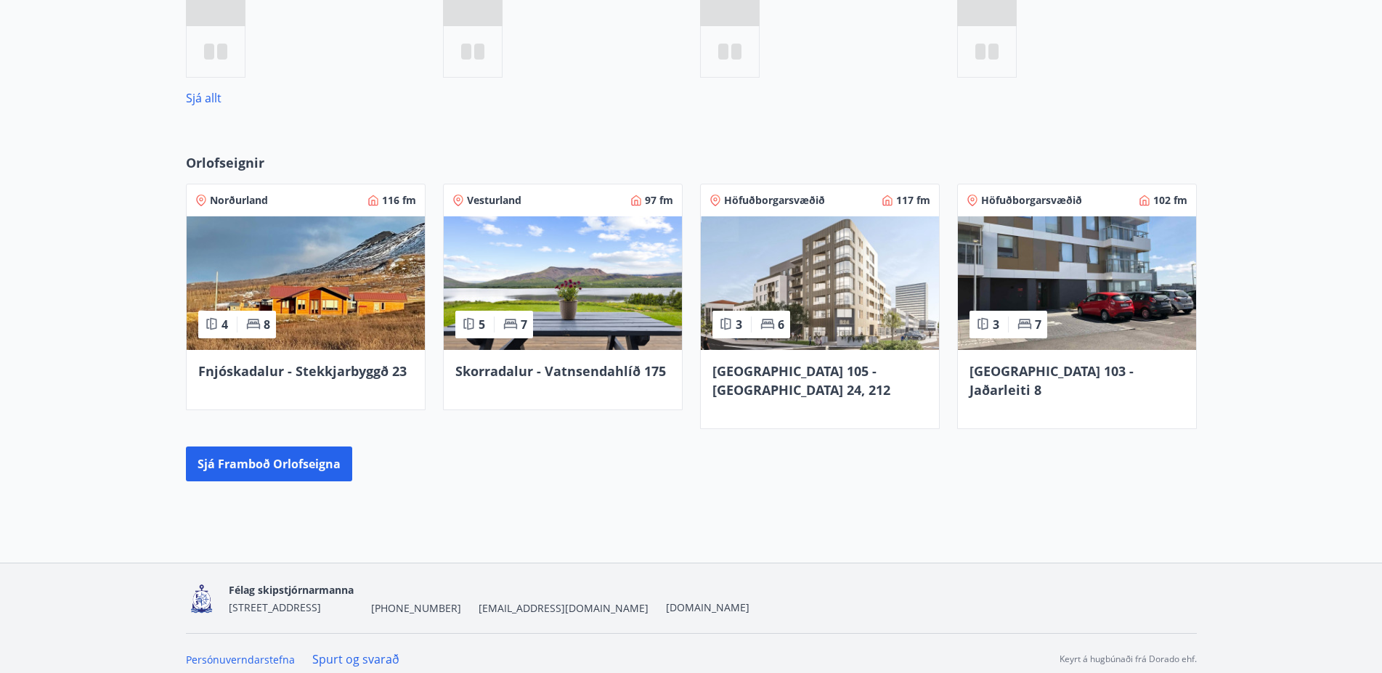
scroll to position [817, 0]
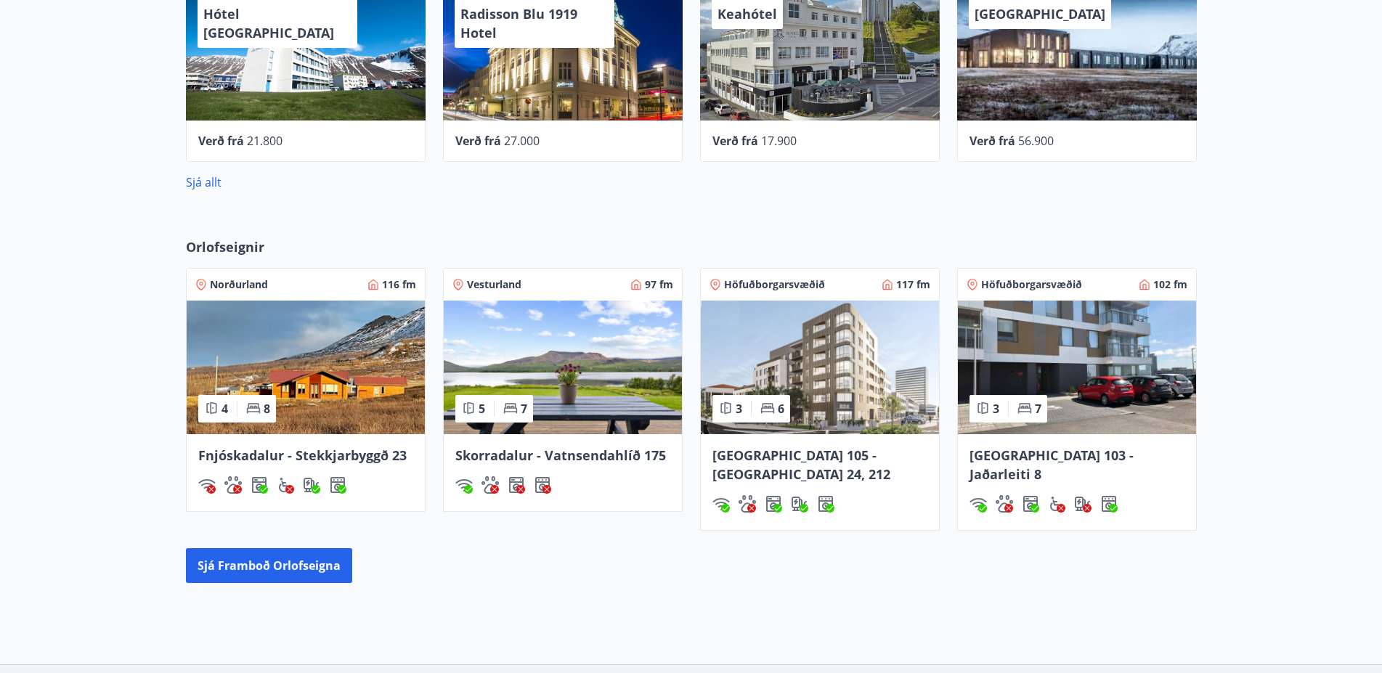
click at [568, 452] on span "Skorradalur - Vatnsendahlíð 175" at bounding box center [560, 455] width 211 height 17
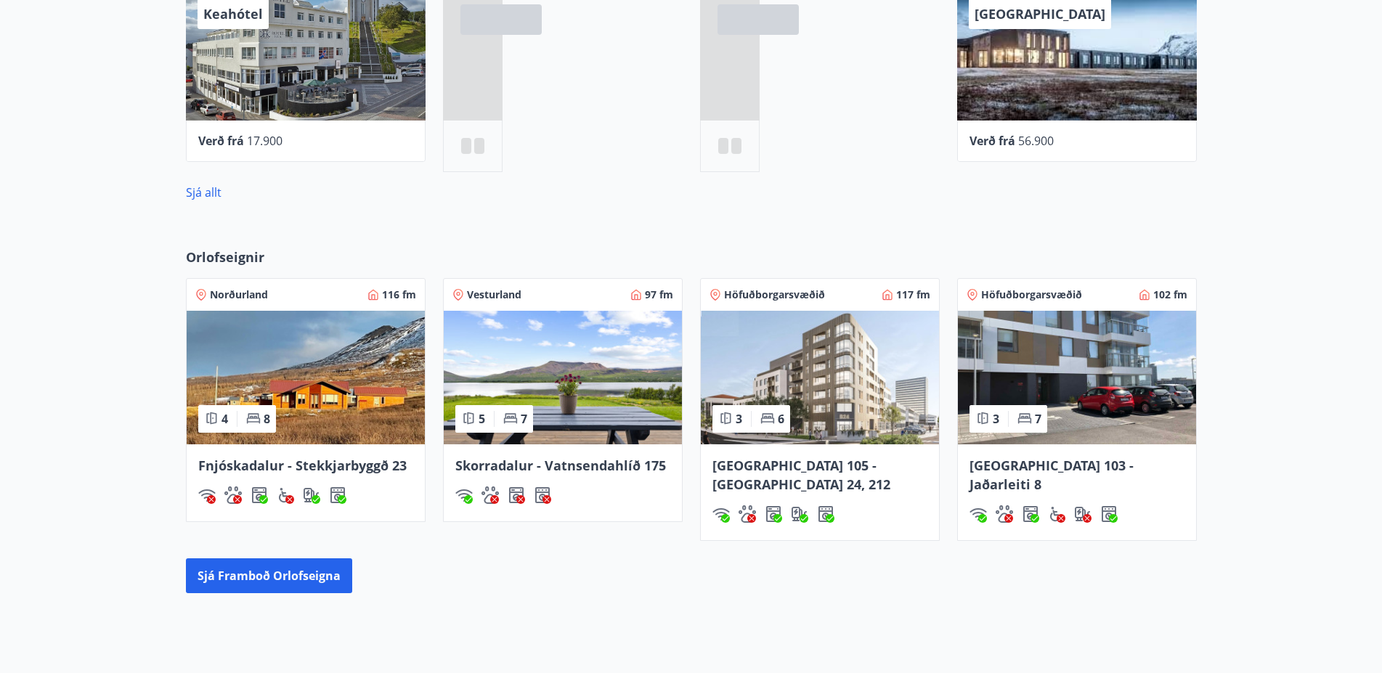
scroll to position [829, 0]
